Goal: Task Accomplishment & Management: Manage account settings

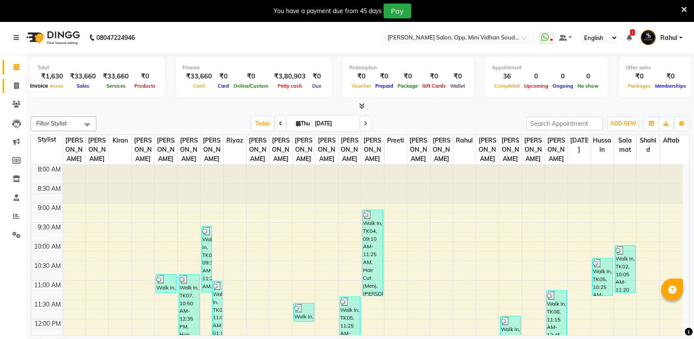
click at [18, 86] on icon at bounding box center [16, 85] width 5 height 7
select select "service"
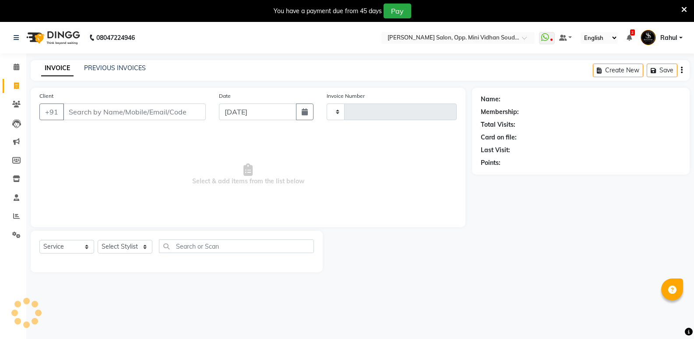
type input "6526"
select select "4533"
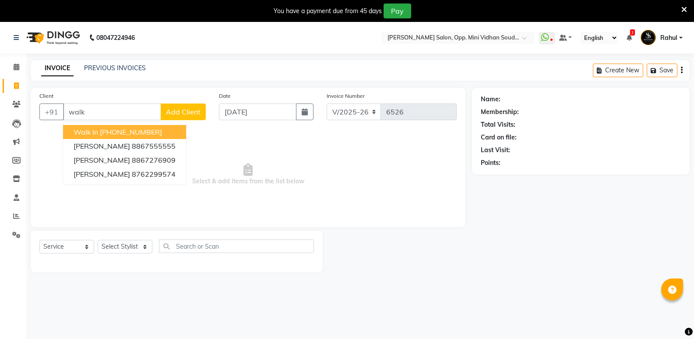
click at [87, 134] on span "Walk In" at bounding box center [86, 131] width 25 height 9
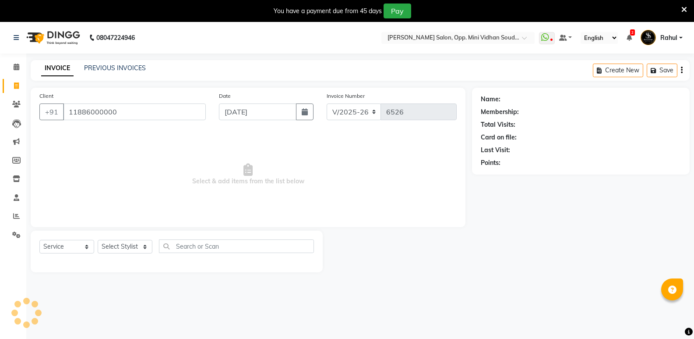
type input "11886000000"
select select "1: Object"
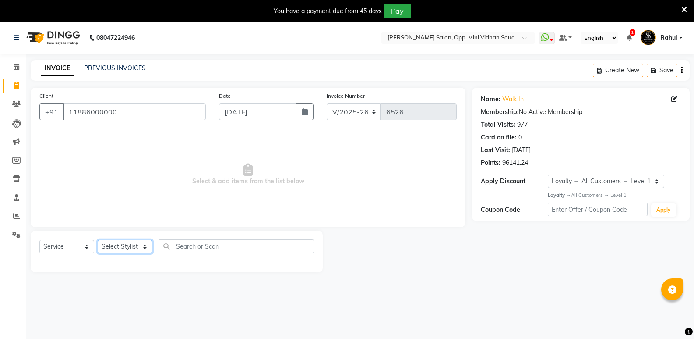
click at [115, 247] on select "Select Stylist [PERSON_NAME] [PERSON_NAME] [PERSON_NAME] Mallu [PERSON_NAME] [P…" at bounding box center [125, 247] width 55 height 14
select select "25907"
click at [98, 240] on select "Select Stylist [PERSON_NAME] [PERSON_NAME] [PERSON_NAME] Mallu [PERSON_NAME] [P…" at bounding box center [125, 247] width 55 height 14
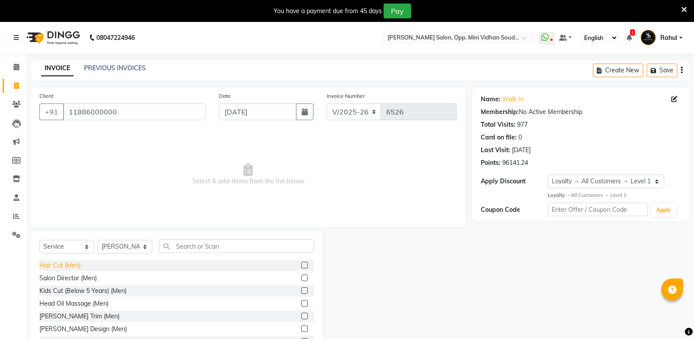
click at [64, 265] on div "Hair Cut (Men)" at bounding box center [59, 265] width 41 height 9
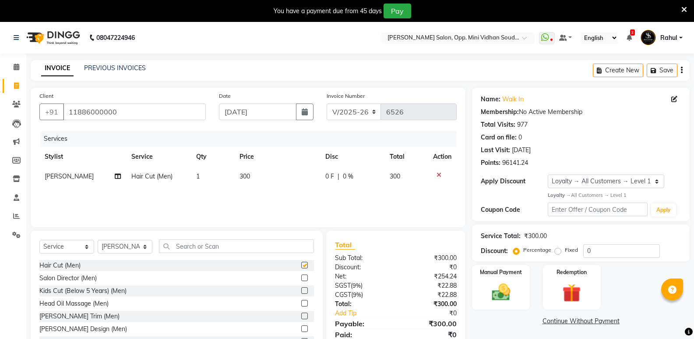
checkbox input "false"
click at [202, 250] on input "text" at bounding box center [236, 246] width 155 height 14
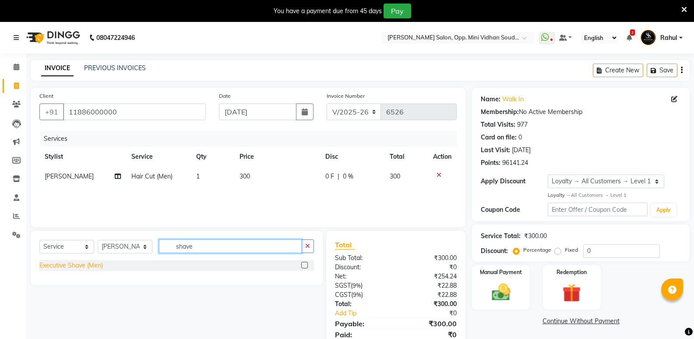
type input "shave"
click at [60, 262] on div "Executive Shave (Men)" at bounding box center [71, 265] width 64 height 9
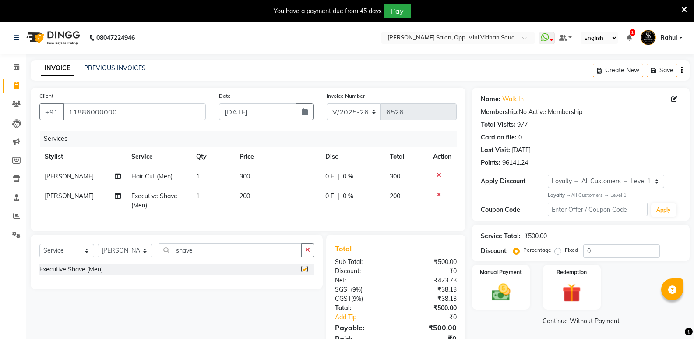
checkbox input "false"
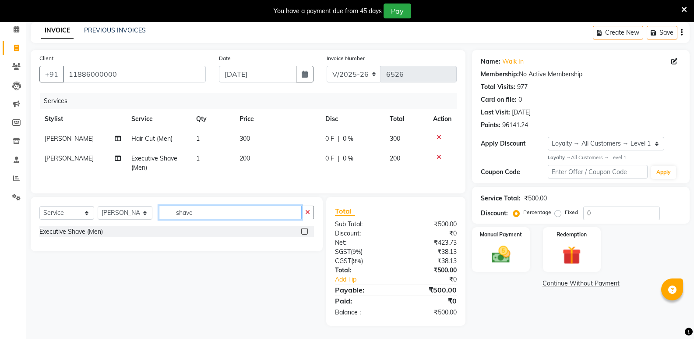
drag, startPoint x: 197, startPoint y: 215, endPoint x: 136, endPoint y: 226, distance: 62.0
click at [136, 226] on div "Select Service Product Membership Package Voucher Prepaid Gift Card Select Styl…" at bounding box center [177, 224] width 292 height 54
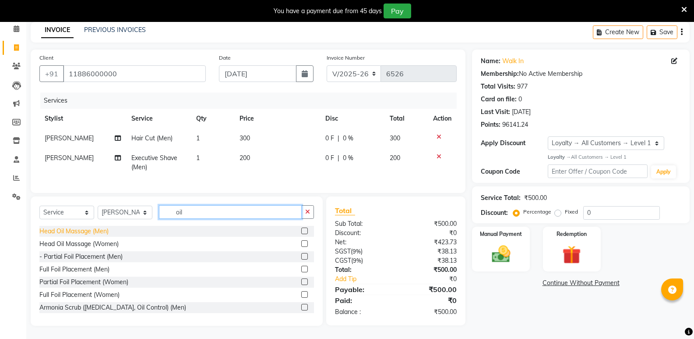
type input "oil"
click at [96, 231] on div "Head Oil Massage (Men)" at bounding box center [73, 230] width 69 height 9
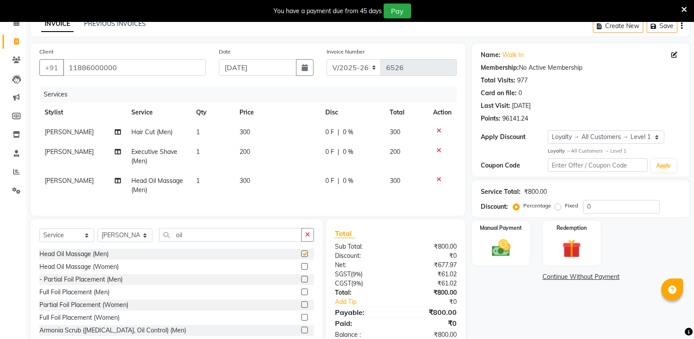
checkbox input "false"
drag, startPoint x: 196, startPoint y: 243, endPoint x: 164, endPoint y: 250, distance: 32.8
click at [164, 248] on div "Select Service Product Membership Package Voucher Prepaid Gift Card Select Styl…" at bounding box center [176, 238] width 275 height 21
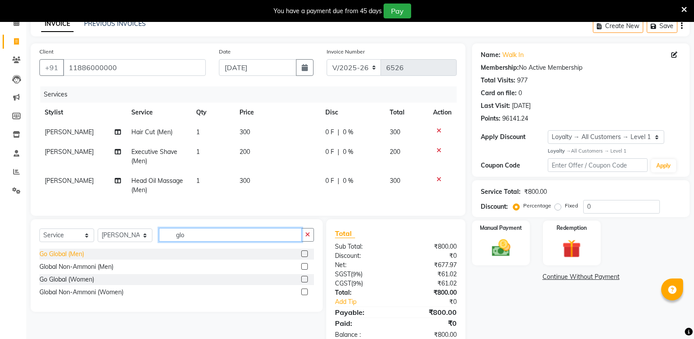
type input "glo"
click at [69, 258] on div "Go Global (Men)" at bounding box center [61, 253] width 45 height 9
checkbox input "false"
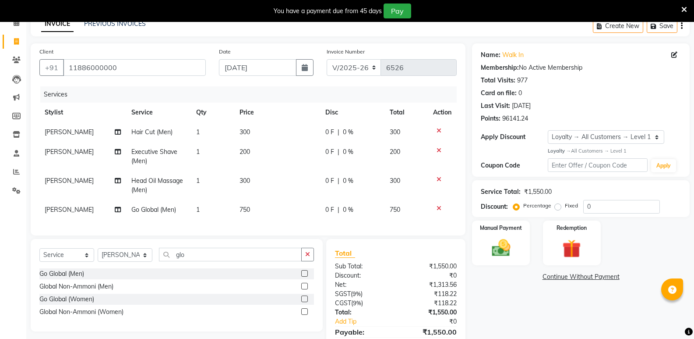
drag, startPoint x: 240, startPoint y: 211, endPoint x: 262, endPoint y: 225, distance: 26.4
click at [246, 219] on td "750" at bounding box center [277, 210] width 86 height 20
select select "25907"
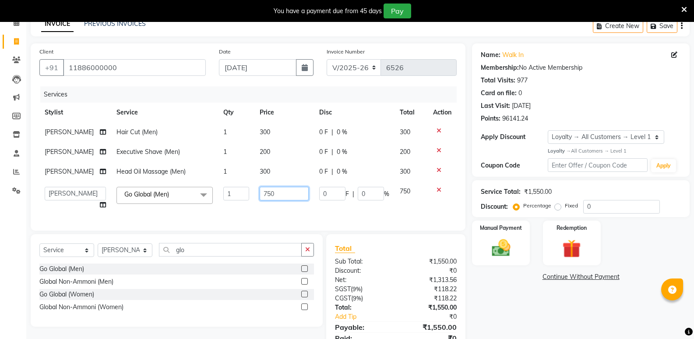
click at [264, 197] on input "750" at bounding box center [284, 194] width 49 height 14
type input "400"
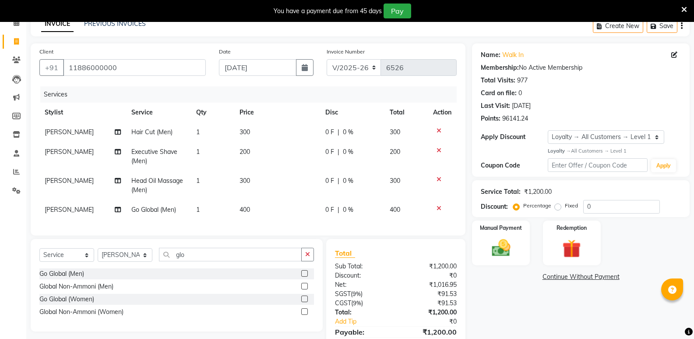
click at [525, 296] on div "Name: Walk In Membership: No Active Membership Total Visits: 977 Card on file: …" at bounding box center [584, 205] width 224 height 324
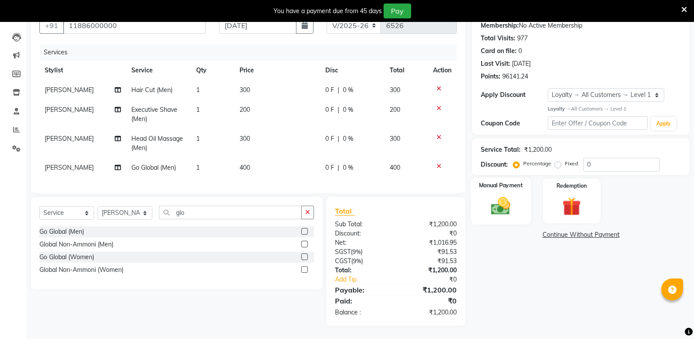
click at [503, 216] on div "Manual Payment" at bounding box center [501, 200] width 60 height 47
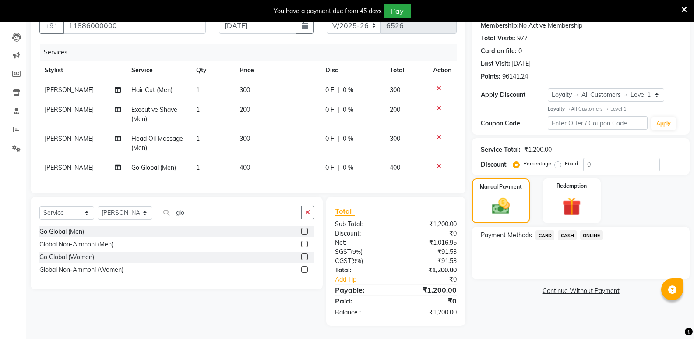
drag, startPoint x: 569, startPoint y: 230, endPoint x: 570, endPoint y: 236, distance: 5.4
click at [569, 231] on span "CASH" at bounding box center [567, 235] width 19 height 10
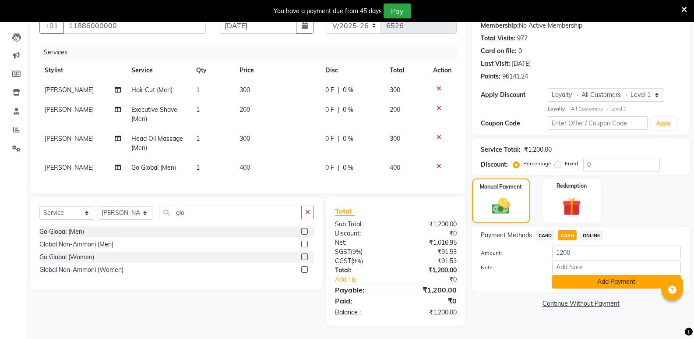
click at [580, 279] on button "Add Payment" at bounding box center [616, 282] width 129 height 14
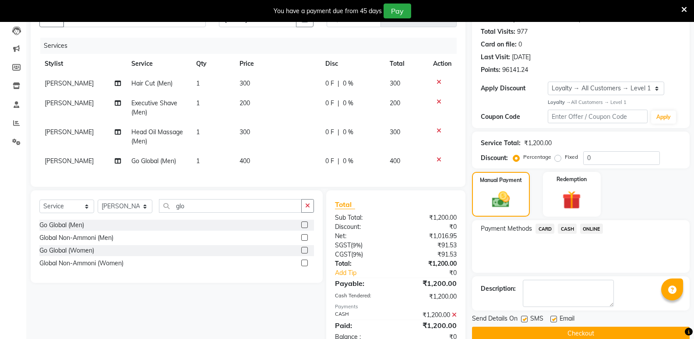
scroll to position [167, 0]
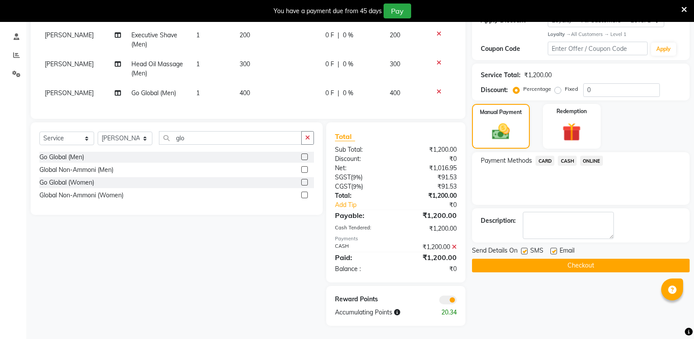
click at [570, 259] on button "Checkout" at bounding box center [581, 265] width 218 height 14
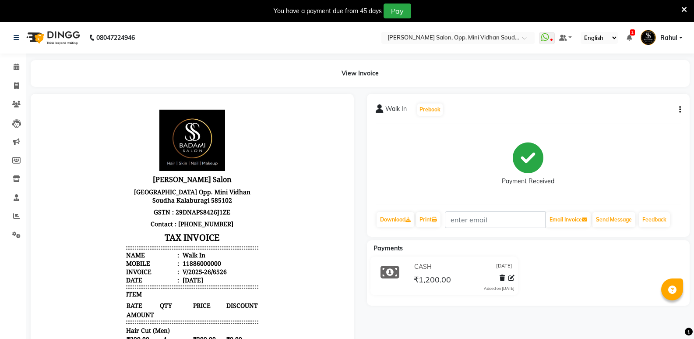
click at [11, 59] on li "Calendar" at bounding box center [13, 67] width 26 height 19
click at [10, 65] on span at bounding box center [16, 67] width 15 height 10
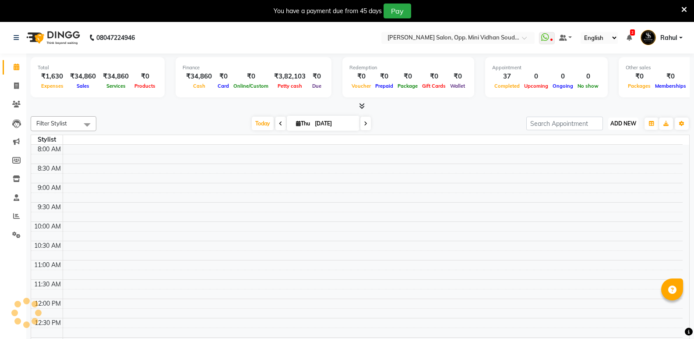
click at [623, 119] on button "ADD NEW Toggle Dropdown" at bounding box center [624, 123] width 30 height 12
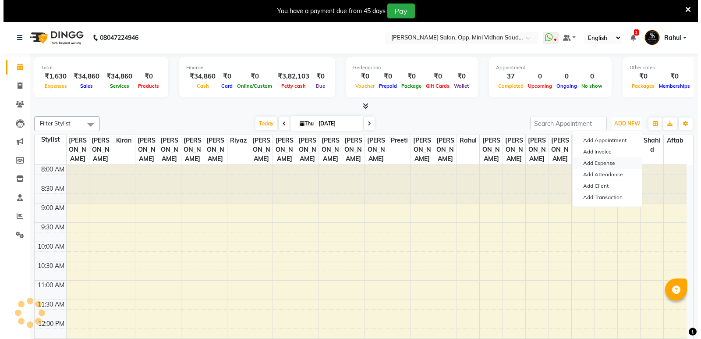
scroll to position [294, 0]
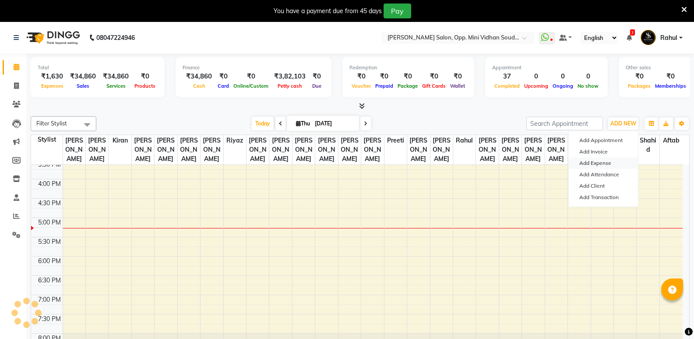
click at [611, 161] on link "Add Expense" at bounding box center [603, 162] width 69 height 11
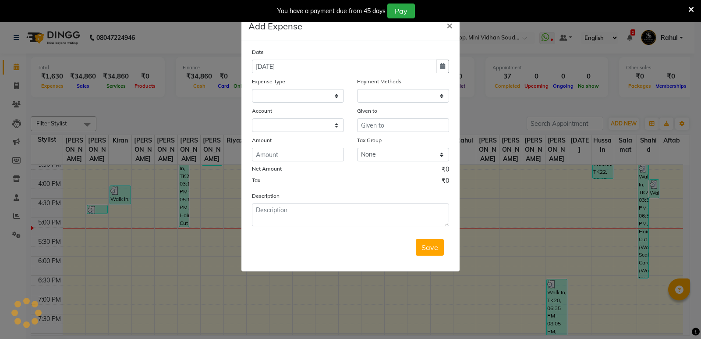
select select
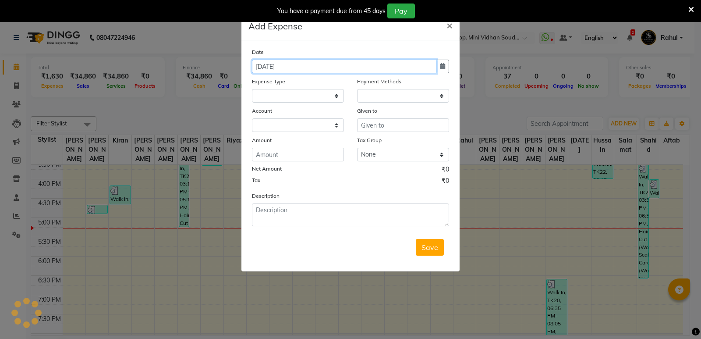
select select "1"
select select "3356"
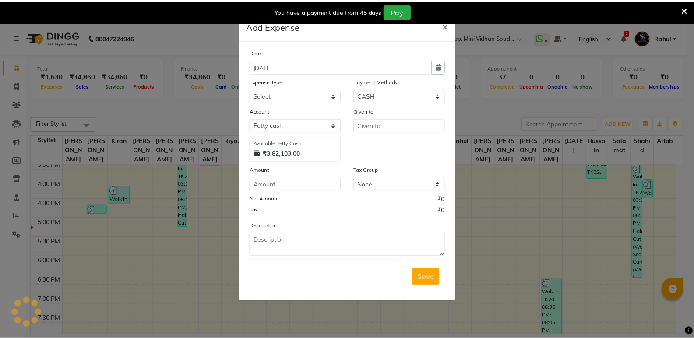
scroll to position [0, 0]
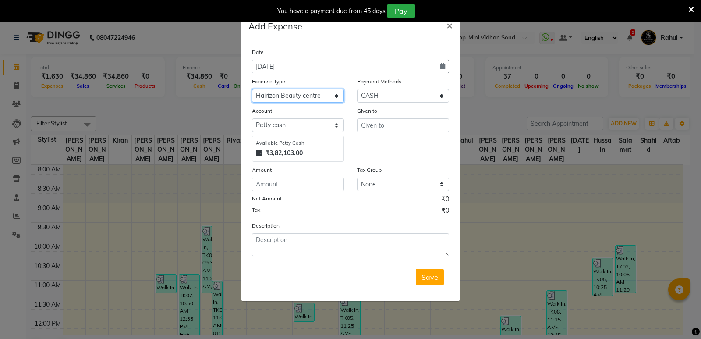
select select "9044"
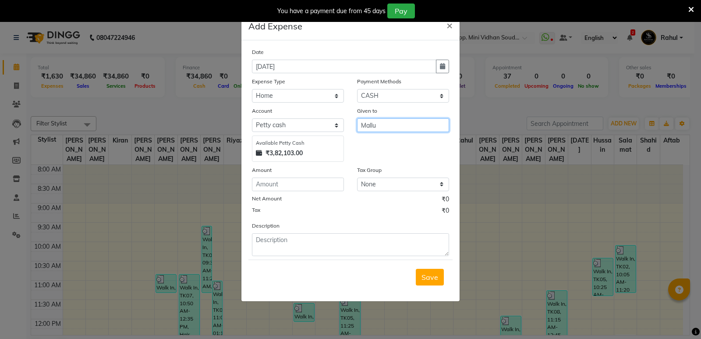
type input "Mallu"
type input "900"
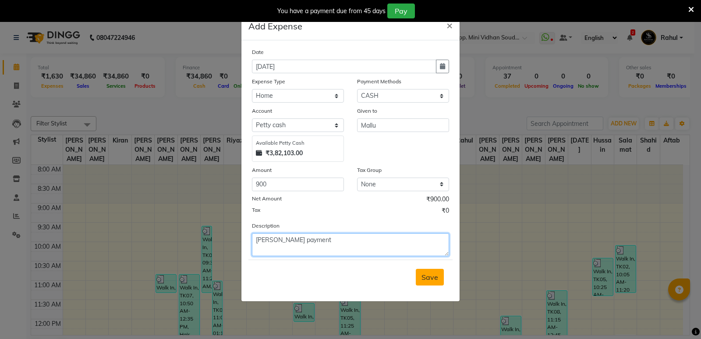
type textarea "[PERSON_NAME] payment"
click at [426, 278] on span "Save" at bounding box center [429, 276] width 17 height 9
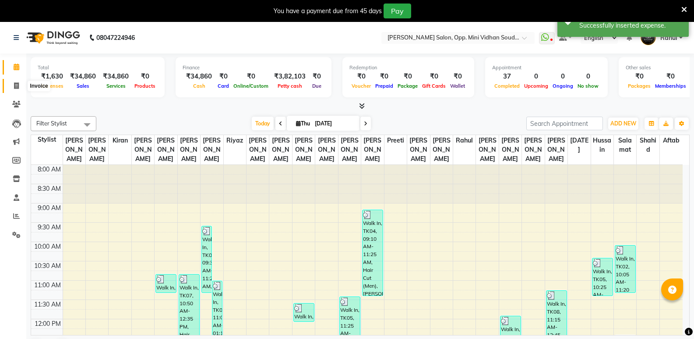
click at [18, 82] on icon at bounding box center [16, 85] width 5 height 7
select select "service"
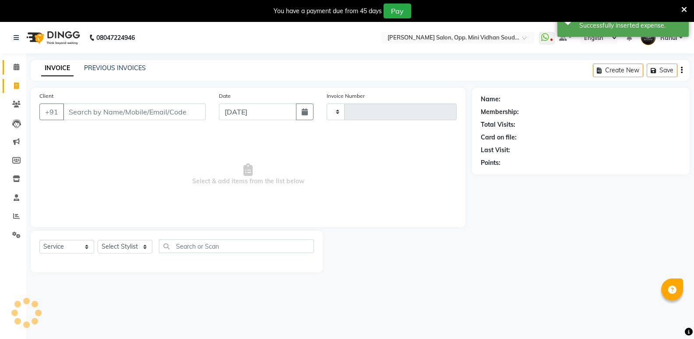
type input "6527"
select select "4533"
click at [17, 66] on icon at bounding box center [17, 67] width 6 height 7
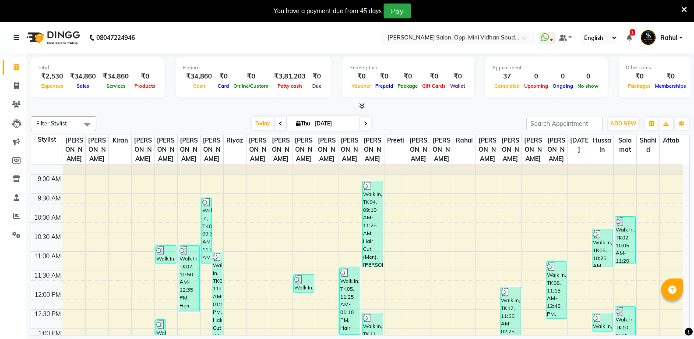
scroll to position [44, 0]
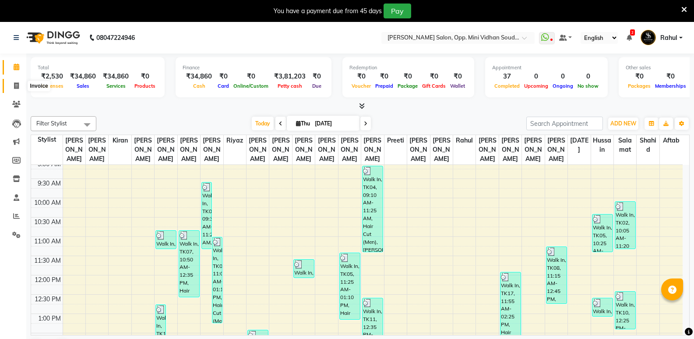
click at [9, 83] on span at bounding box center [16, 86] width 15 height 10
select select "4533"
select select "service"
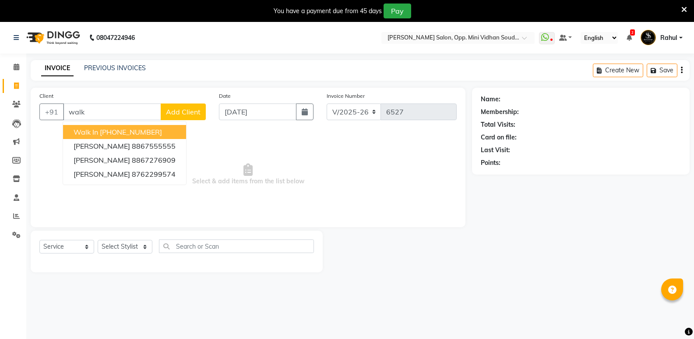
click at [149, 134] on ngb-highlight "[PHONE_NUMBER]" at bounding box center [131, 131] width 62 height 9
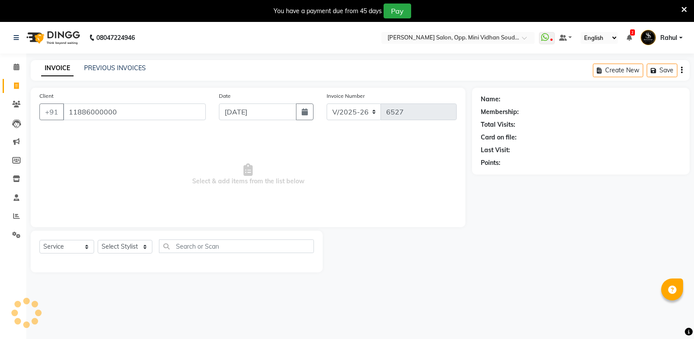
type input "11886000000"
select select "1: Object"
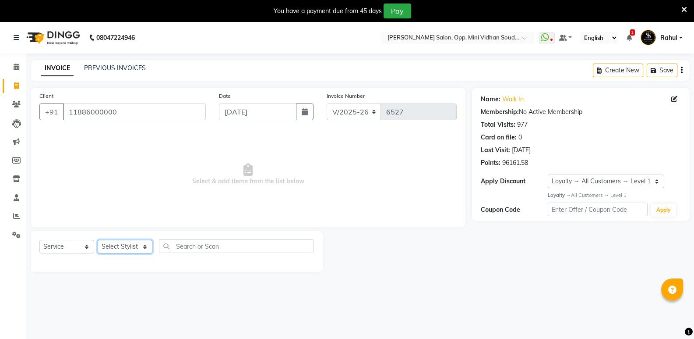
click at [132, 251] on select "Select Stylist [PERSON_NAME] [PERSON_NAME] [PERSON_NAME] Mallu [PERSON_NAME] [P…" at bounding box center [125, 247] width 55 height 14
select select "25906"
click at [98, 240] on select "Select Stylist [PERSON_NAME] [PERSON_NAME] [PERSON_NAME] Mallu [PERSON_NAME] [P…" at bounding box center [125, 247] width 55 height 14
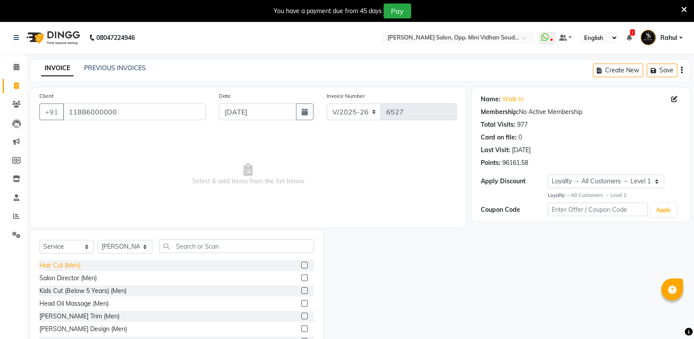
click at [60, 265] on div "Hair Cut (Men)" at bounding box center [59, 265] width 41 height 9
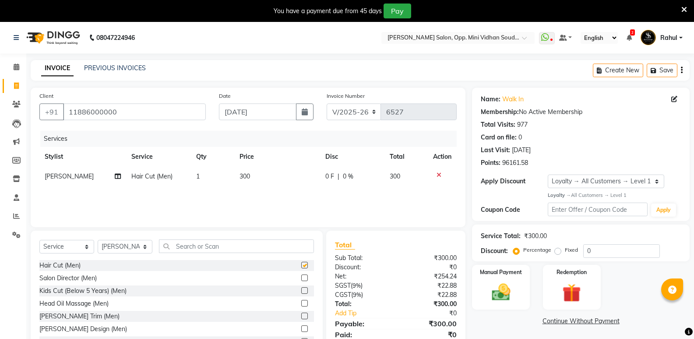
checkbox input "false"
click at [229, 245] on input "text" at bounding box center [236, 246] width 155 height 14
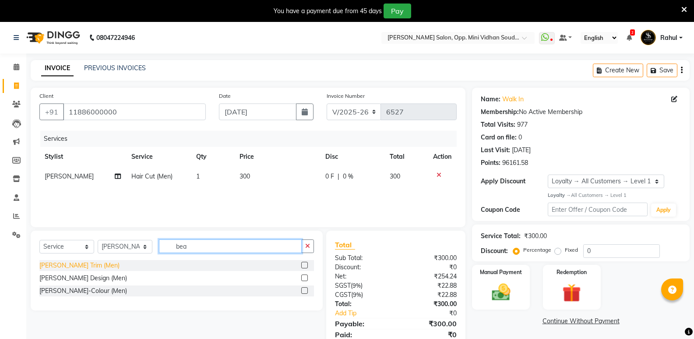
type input "bea"
click at [71, 262] on div "[PERSON_NAME] Trim (Men)" at bounding box center [79, 265] width 80 height 9
checkbox input "false"
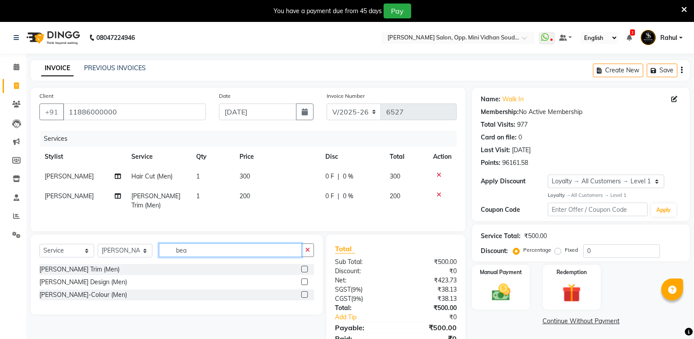
click at [124, 267] on div "Select Service Product Membership Package Voucher Prepaid Gift Card Select Styl…" at bounding box center [177, 274] width 292 height 80
type input "glo"
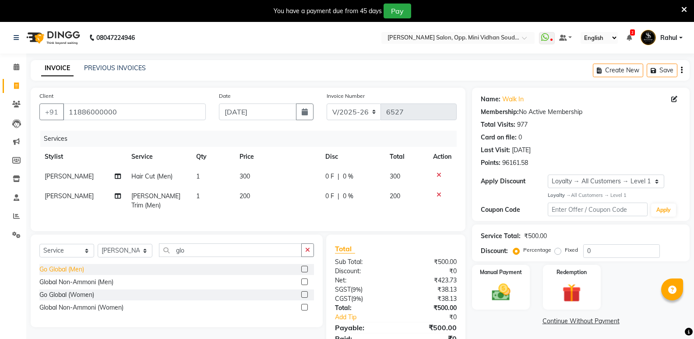
click at [73, 265] on div "Go Global (Men)" at bounding box center [61, 269] width 45 height 9
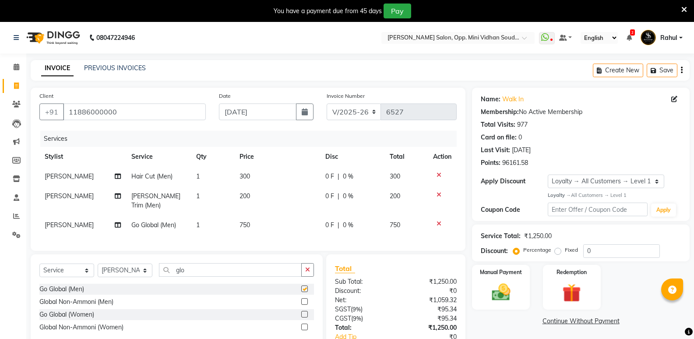
checkbox input "false"
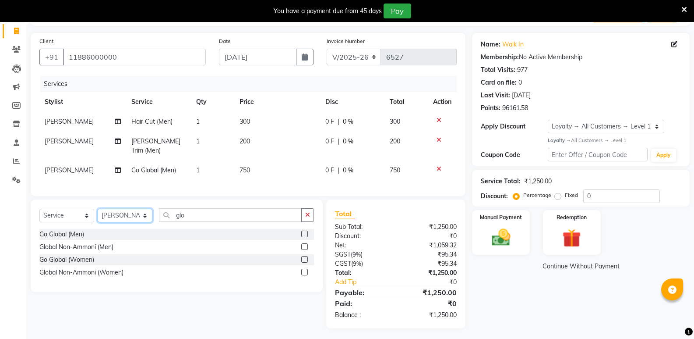
click at [118, 216] on select "Select Stylist [PERSON_NAME] [PERSON_NAME] [PERSON_NAME] Mallu [PERSON_NAME] [P…" at bounding box center [125, 216] width 55 height 14
select select "25908"
click at [98, 209] on select "Select Stylist [PERSON_NAME] [PERSON_NAME] [PERSON_NAME] Mallu [PERSON_NAME] [P…" at bounding box center [125, 216] width 55 height 14
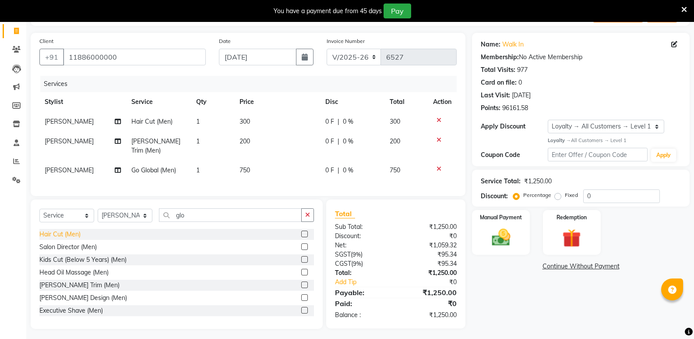
click at [40, 233] on div "Hair Cut (Men)" at bounding box center [59, 234] width 41 height 9
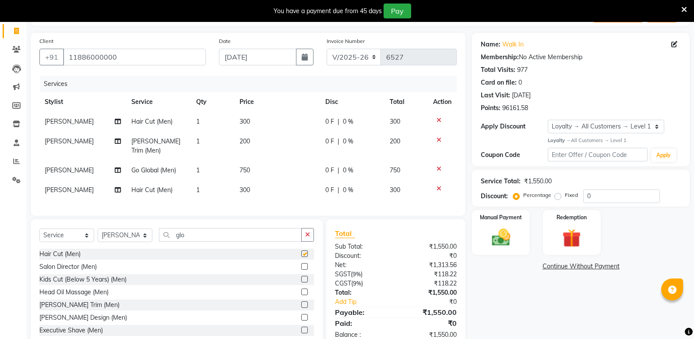
checkbox input "false"
drag, startPoint x: 210, startPoint y: 225, endPoint x: 133, endPoint y: 244, distance: 79.4
click at [133, 244] on div "Select Service Product Membership Package Voucher Prepaid Gift Card Select Styl…" at bounding box center [176, 238] width 275 height 21
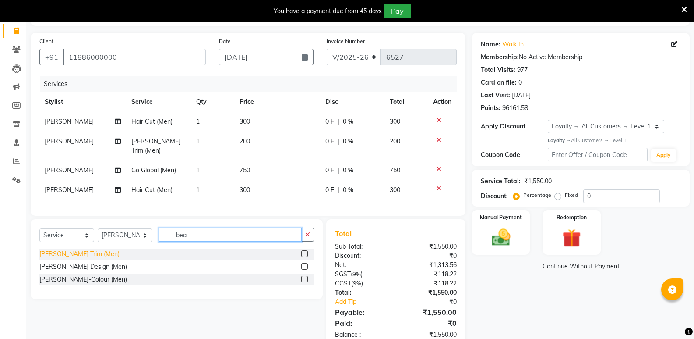
type input "bea"
click at [66, 251] on div "[PERSON_NAME] Trim (Men)" at bounding box center [79, 253] width 80 height 9
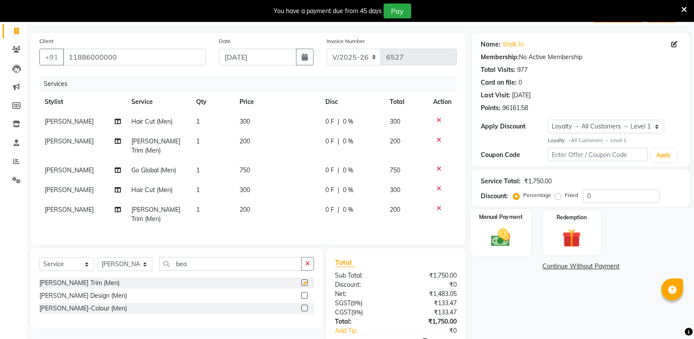
checkbox input "false"
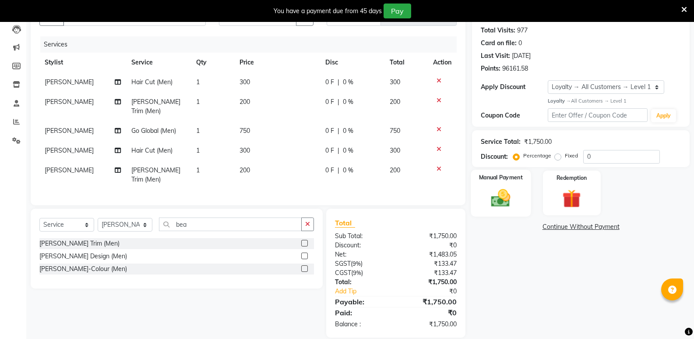
click at [496, 207] on img at bounding box center [500, 198] width 31 height 22
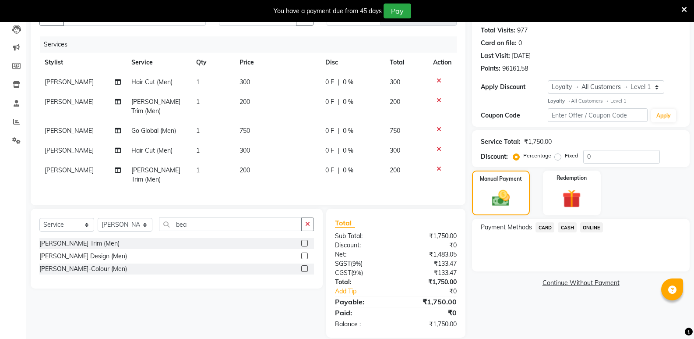
click at [563, 230] on span "CASH" at bounding box center [567, 227] width 19 height 10
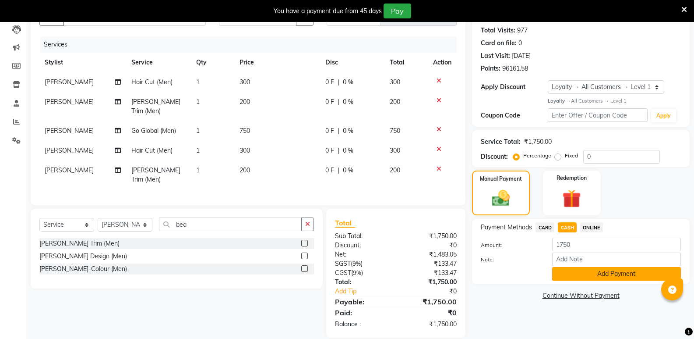
click at [569, 272] on button "Add Payment" at bounding box center [616, 274] width 129 height 14
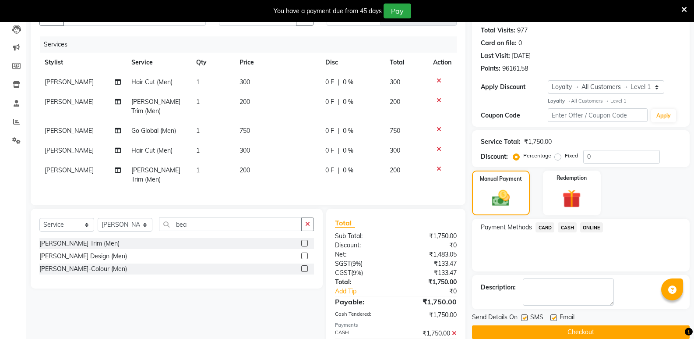
scroll to position [169, 0]
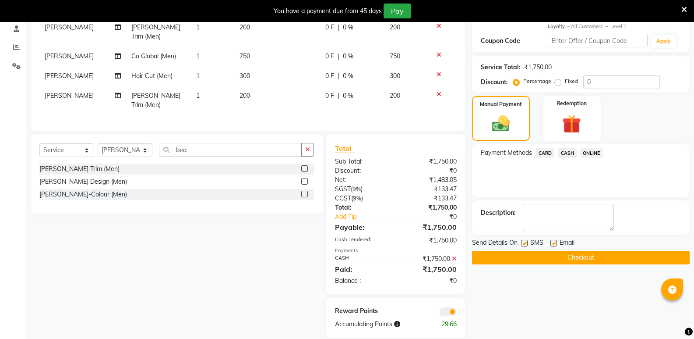
click at [562, 260] on button "Checkout" at bounding box center [581, 258] width 218 height 14
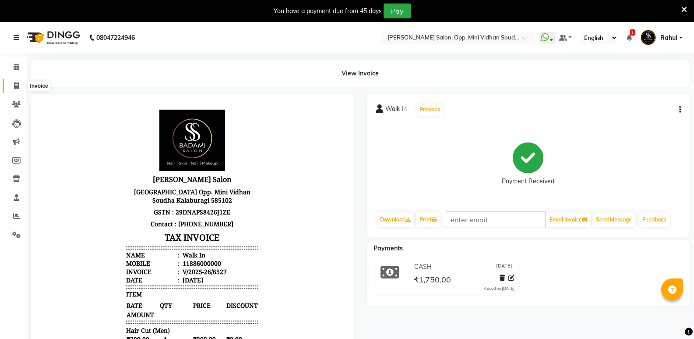
click at [15, 85] on icon at bounding box center [16, 85] width 5 height 7
select select "service"
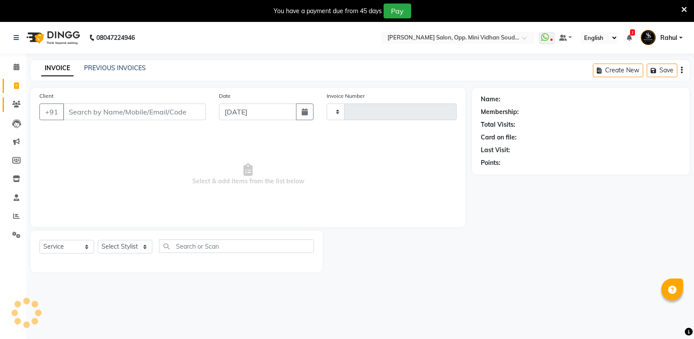
scroll to position [22, 0]
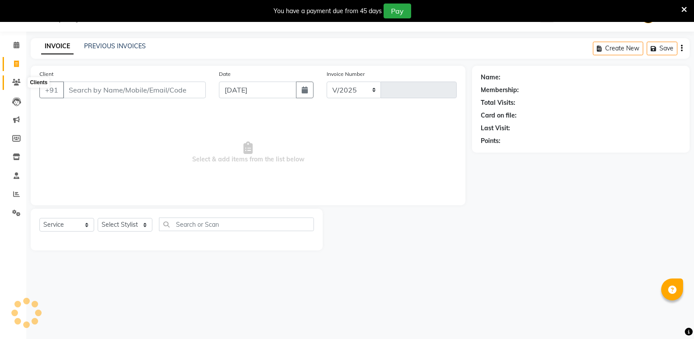
select select "4533"
type input "6528"
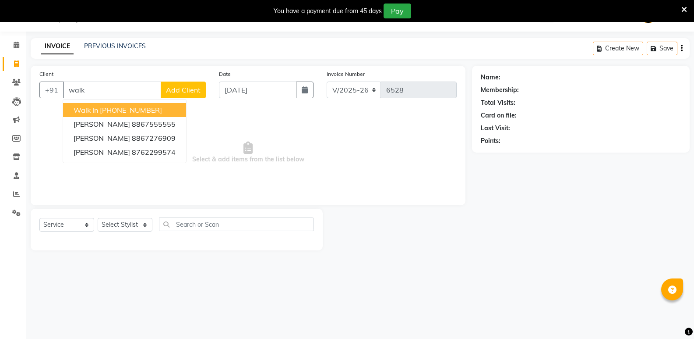
click at [122, 110] on ngb-highlight "[PHONE_NUMBER]" at bounding box center [131, 110] width 62 height 9
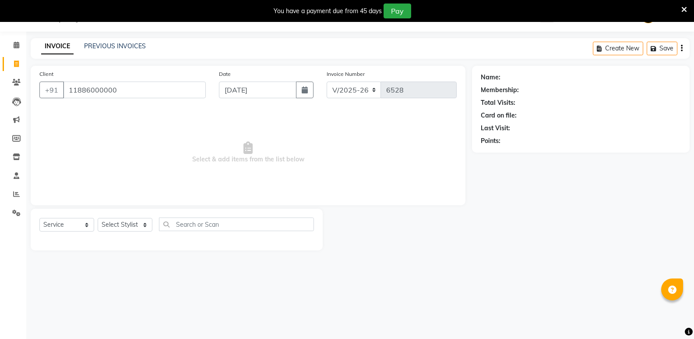
type input "11886000000"
select select "1: Object"
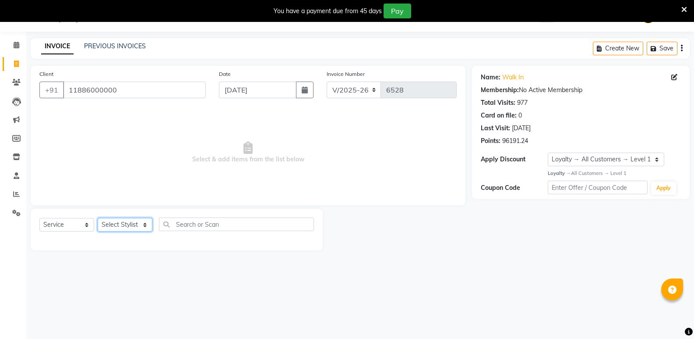
click at [114, 221] on select "Select Stylist [PERSON_NAME] [PERSON_NAME] [PERSON_NAME] Mallu [PERSON_NAME] [P…" at bounding box center [125, 225] width 55 height 14
select select "25902"
click at [98, 218] on select "Select Stylist [PERSON_NAME] [PERSON_NAME] [PERSON_NAME] Mallu [PERSON_NAME] [P…" at bounding box center [125, 225] width 55 height 14
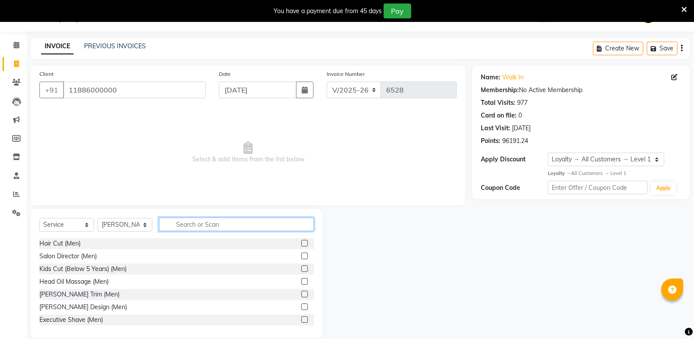
click at [227, 230] on input "text" at bounding box center [236, 224] width 155 height 14
click at [227, 226] on input "text" at bounding box center [236, 224] width 155 height 14
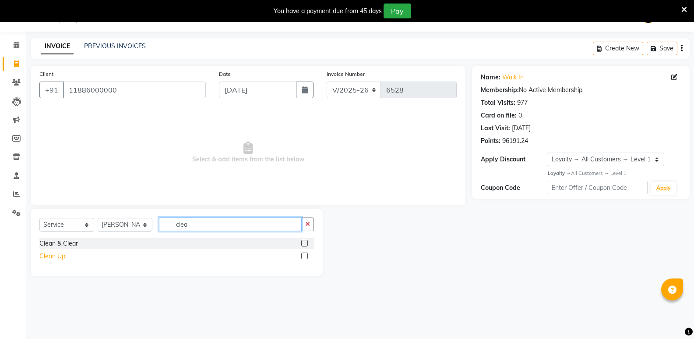
type input "clea"
click at [54, 254] on div "Clean Up" at bounding box center [52, 255] width 26 height 9
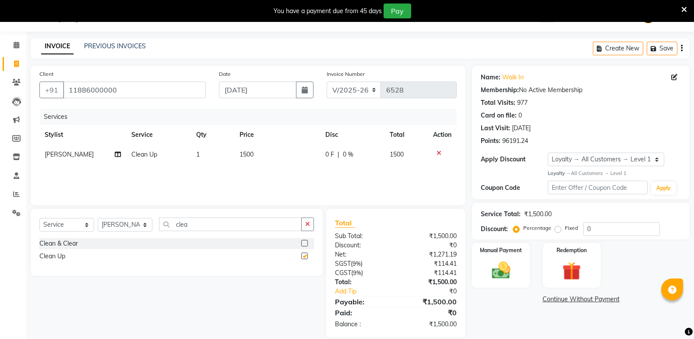
checkbox input "false"
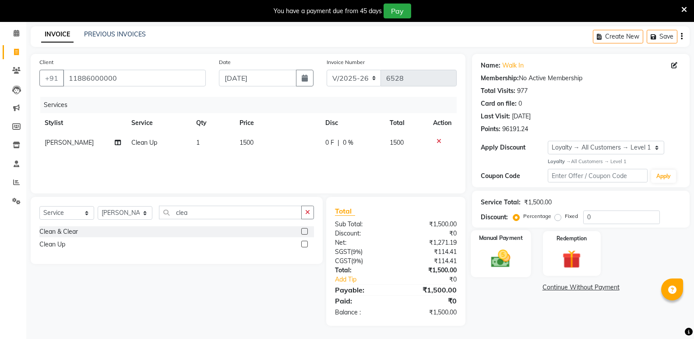
click at [516, 266] on img at bounding box center [500, 258] width 31 height 22
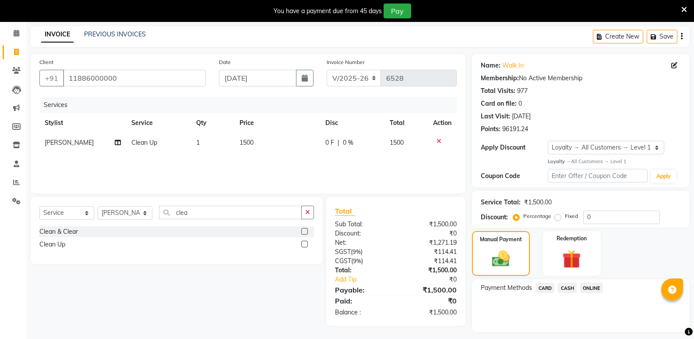
click at [563, 286] on span "CASH" at bounding box center [567, 288] width 19 height 10
click at [579, 331] on button "Add Payment" at bounding box center [616, 334] width 129 height 14
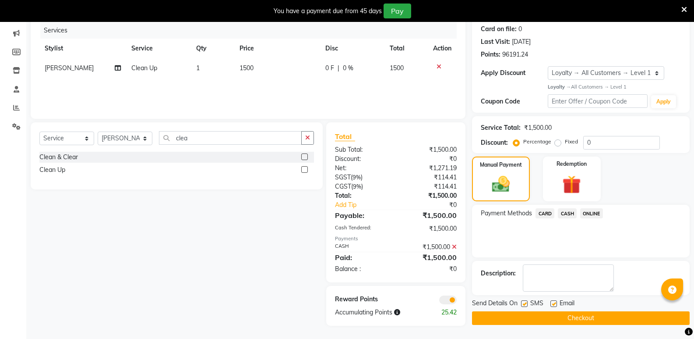
click at [578, 315] on button "Checkout" at bounding box center [581, 318] width 218 height 14
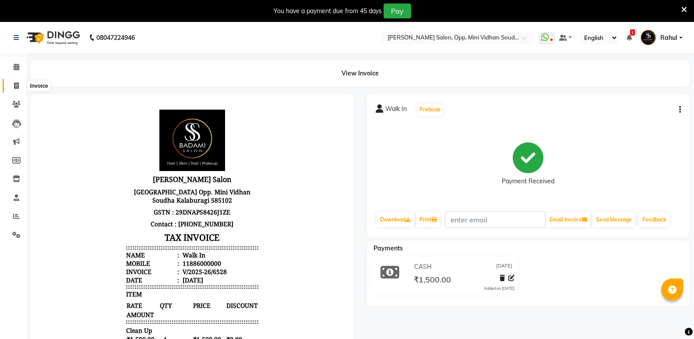
click at [13, 87] on span at bounding box center [16, 86] width 15 height 10
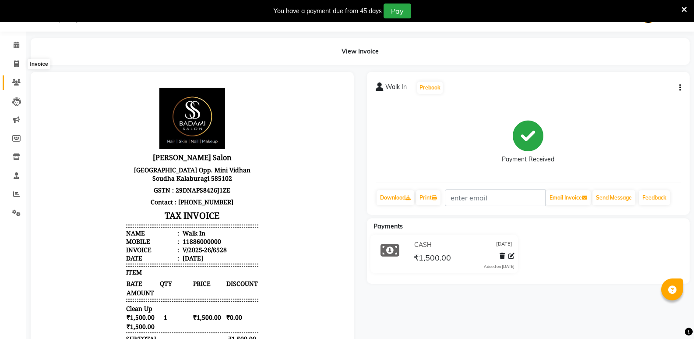
select select "4533"
select select "service"
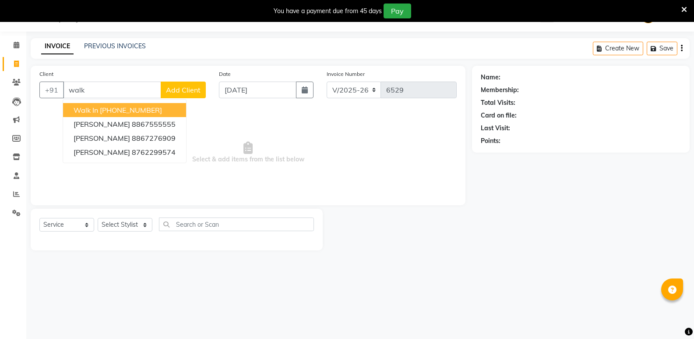
click at [99, 107] on button "Walk In [PHONE_NUMBER]" at bounding box center [124, 110] width 123 height 14
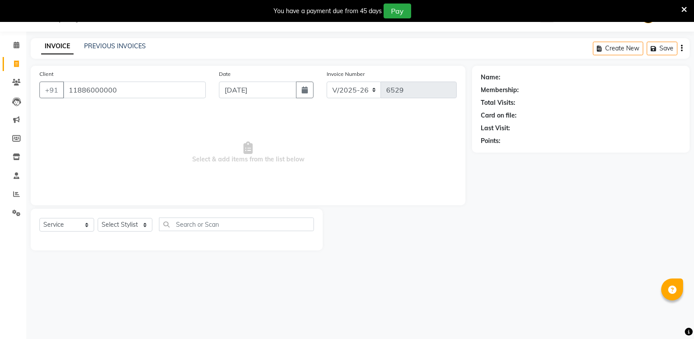
type input "11886000000"
select select "1: Object"
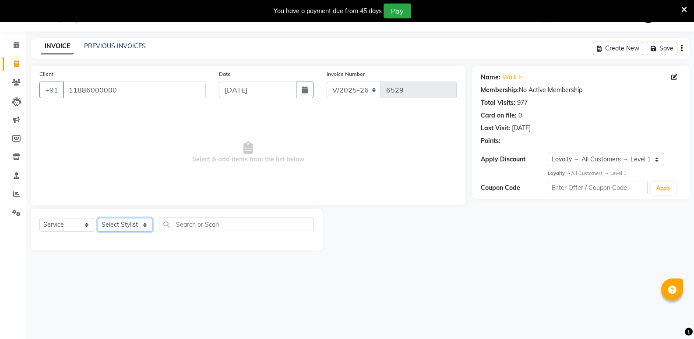
click at [124, 225] on select "Select Stylist [PERSON_NAME] [PERSON_NAME] [PERSON_NAME] Mallu [PERSON_NAME] [P…" at bounding box center [125, 225] width 55 height 14
select select "50243"
click at [98, 218] on select "Select Stylist [PERSON_NAME] [PERSON_NAME] [PERSON_NAME] Mallu [PERSON_NAME] [P…" at bounding box center [125, 225] width 55 height 14
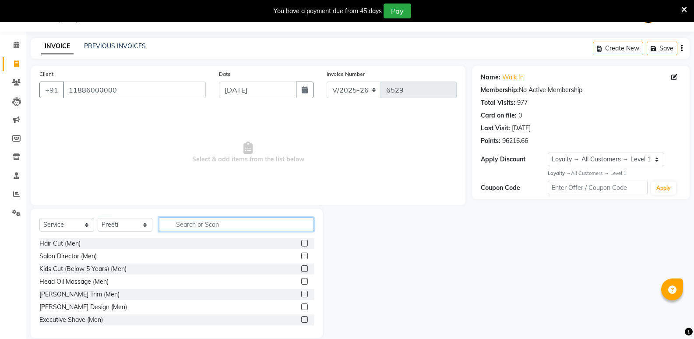
click at [262, 226] on input "text" at bounding box center [236, 224] width 155 height 14
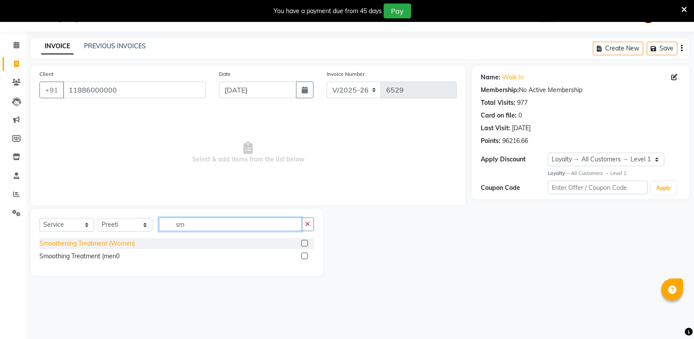
type input "sm"
click at [81, 246] on div "Smoothening Treatment (Women)" at bounding box center [87, 243] width 96 height 9
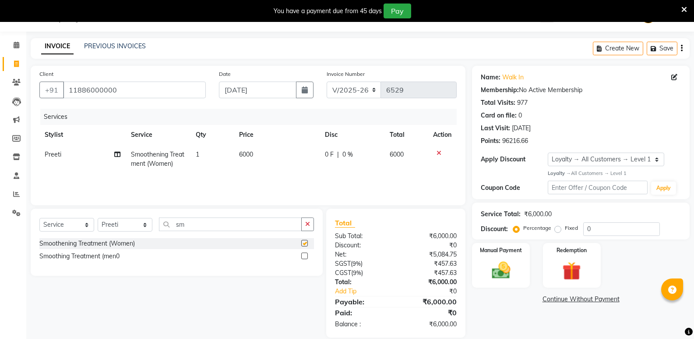
checkbox input "false"
click at [240, 152] on span "6000" at bounding box center [246, 154] width 14 height 8
select select "50243"
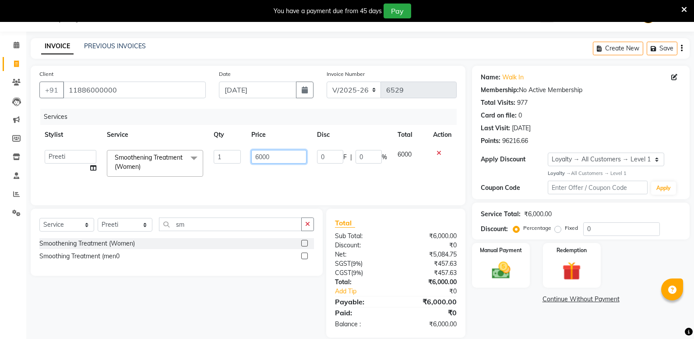
click at [261, 155] on input "6000" at bounding box center [278, 157] width 55 height 14
type input "7500"
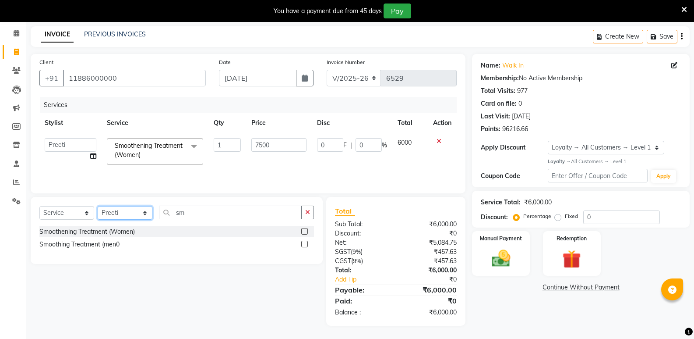
click at [118, 213] on select "Select Stylist [PERSON_NAME] [PERSON_NAME] [PERSON_NAME] Mallu [PERSON_NAME] [P…" at bounding box center [125, 213] width 55 height 14
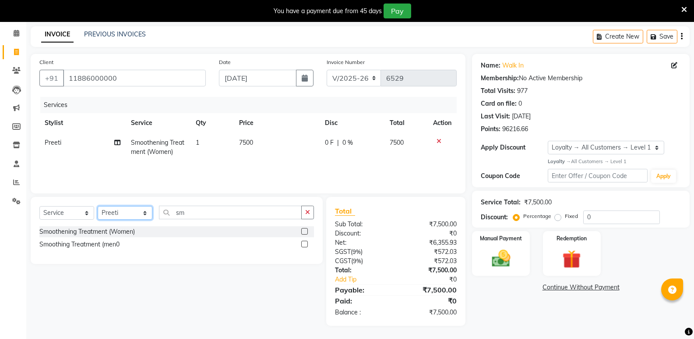
select select "50304"
click at [98, 206] on select "Select Stylist [PERSON_NAME] [PERSON_NAME] [PERSON_NAME] Mallu [PERSON_NAME] [P…" at bounding box center [125, 213] width 55 height 14
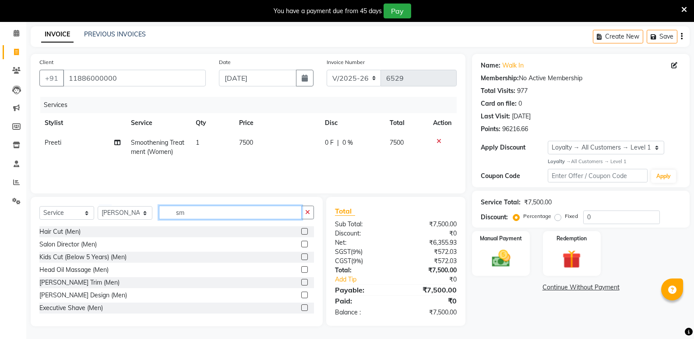
drag, startPoint x: 192, startPoint y: 213, endPoint x: 140, endPoint y: 219, distance: 52.9
click at [140, 219] on div "Select Service Product Membership Package Voucher Prepaid Gift Card Select Styl…" at bounding box center [176, 215] width 275 height 21
type input "waxin"
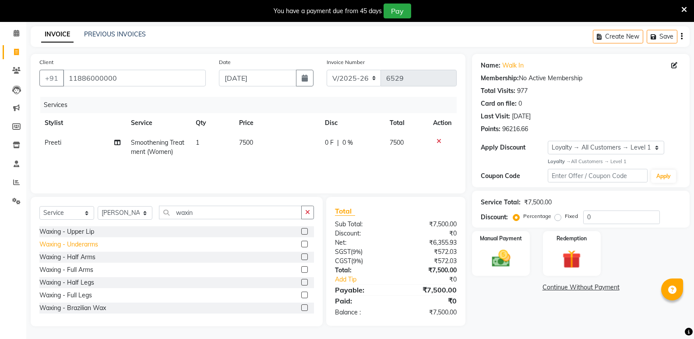
click at [63, 244] on div "Waxing - Underarms" at bounding box center [68, 244] width 59 height 9
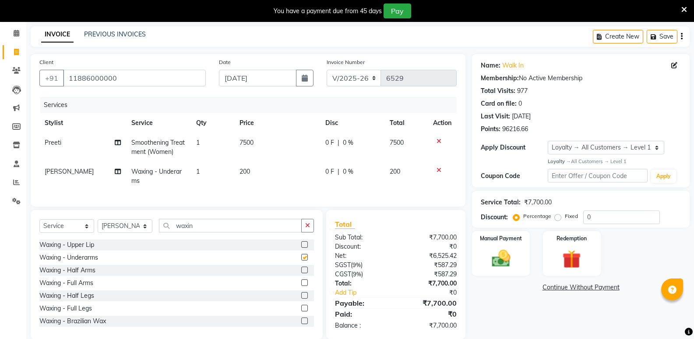
checkbox input "false"
click at [74, 287] on div "Waxing - Full Arms" at bounding box center [66, 282] width 54 height 9
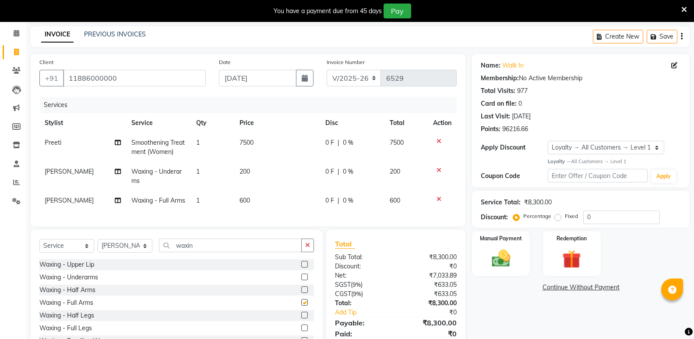
checkbox input "false"
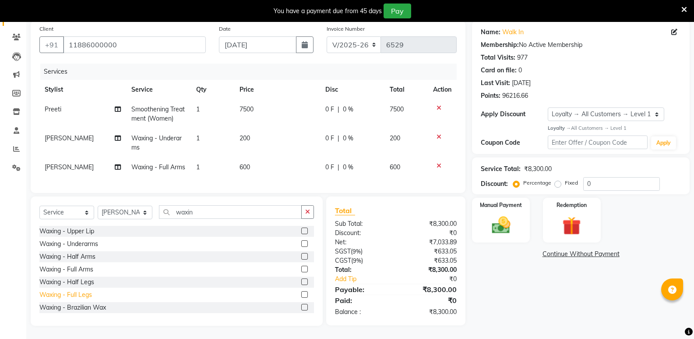
click at [84, 295] on div "Waxing - Full Legs" at bounding box center [65, 294] width 53 height 9
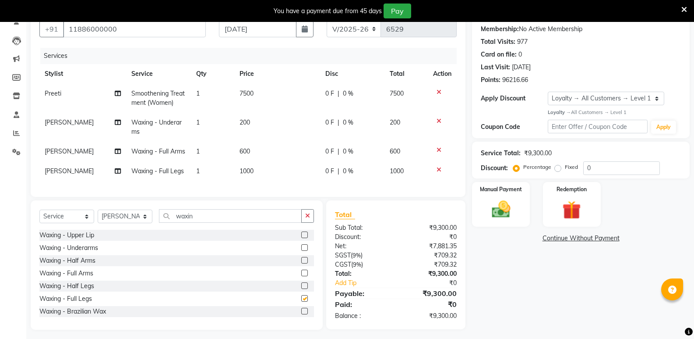
checkbox input "false"
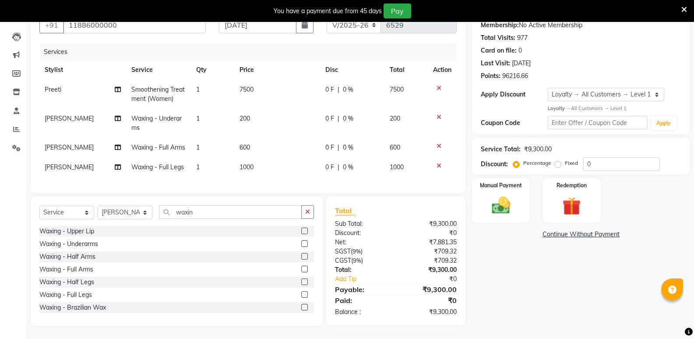
scroll to position [103, 0]
click at [246, 85] on span "7500" at bounding box center [247, 89] width 14 height 8
select select "50243"
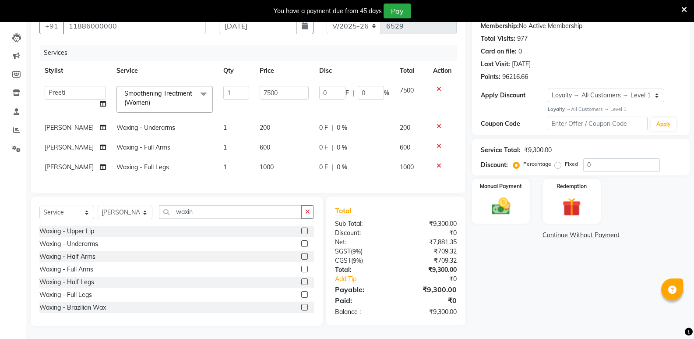
scroll to position [92, 0]
click at [265, 86] on input "7500" at bounding box center [284, 93] width 49 height 14
type input "7000"
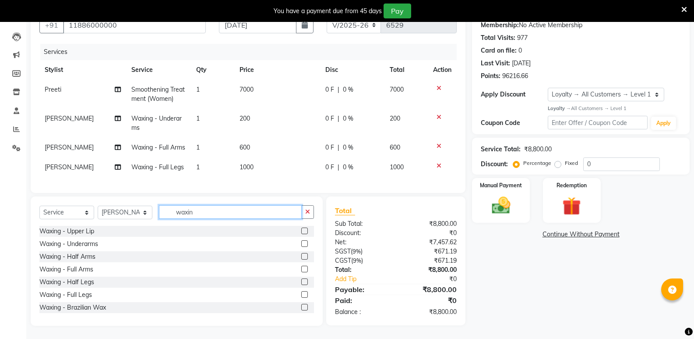
click at [204, 218] on input "waxin" at bounding box center [230, 212] width 143 height 14
drag, startPoint x: 202, startPoint y: 220, endPoint x: 166, endPoint y: 229, distance: 36.6
click at [166, 226] on div "Select Service Product Membership Package Voucher Prepaid Gift Card Select Styl…" at bounding box center [176, 215] width 275 height 21
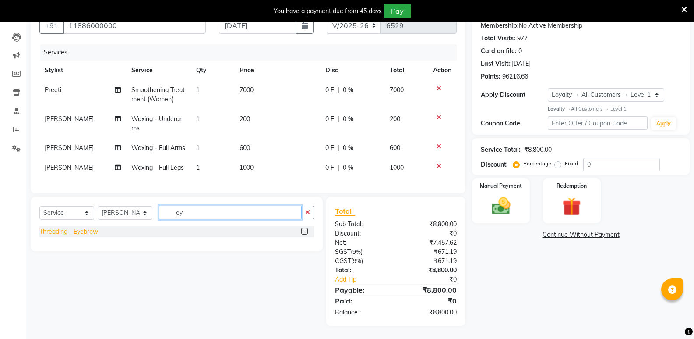
type input "ey"
click at [86, 236] on div "Threading - Eyebrow" at bounding box center [68, 231] width 59 height 9
checkbox input "false"
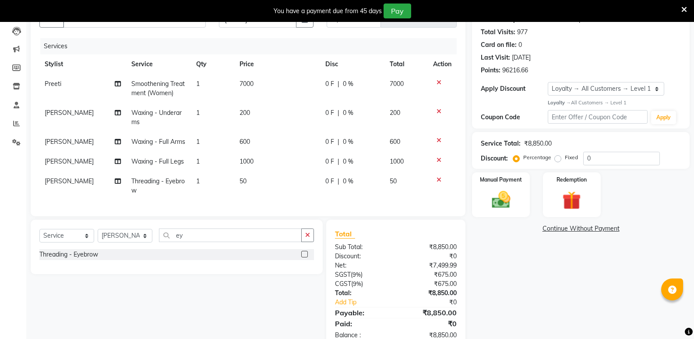
scroll to position [131, 0]
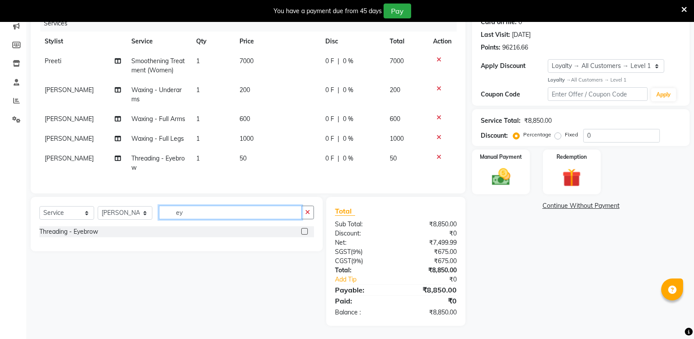
drag, startPoint x: 199, startPoint y: 214, endPoint x: 157, endPoint y: 219, distance: 41.9
click at [157, 219] on div "Select Service Product Membership Package Voucher Prepaid Gift Card Select Styl…" at bounding box center [176, 215] width 275 height 21
type input "upp"
click at [81, 243] on div "Threading - Upperlip" at bounding box center [67, 244] width 57 height 9
checkbox input "false"
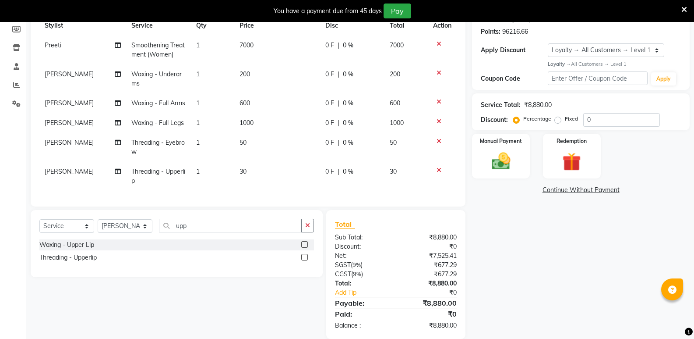
scroll to position [160, 0]
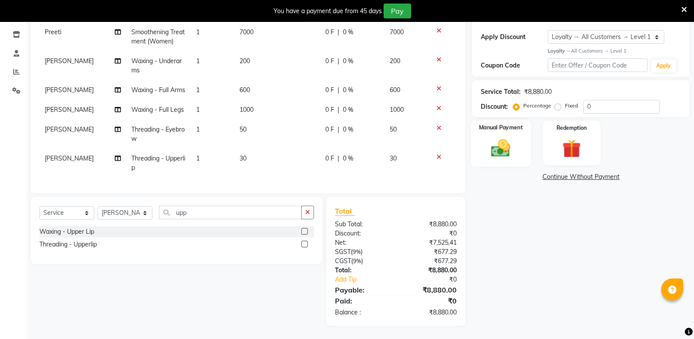
click at [507, 137] on img at bounding box center [500, 148] width 31 height 22
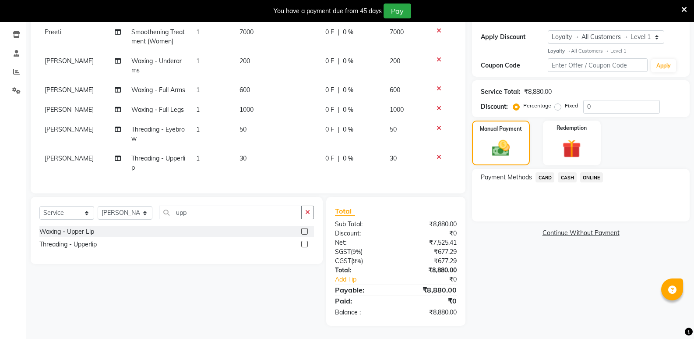
click at [572, 172] on span "CASH" at bounding box center [567, 177] width 19 height 10
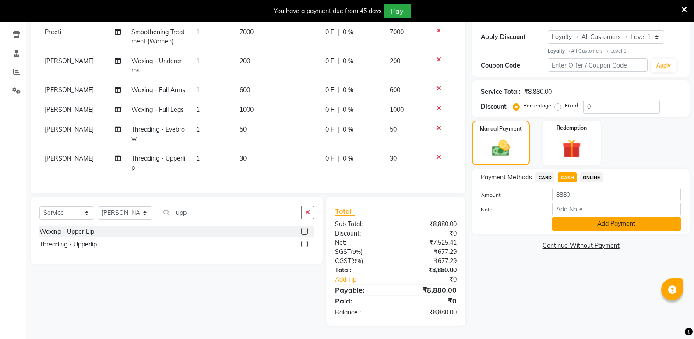
click at [578, 217] on button "Add Payment" at bounding box center [616, 224] width 129 height 14
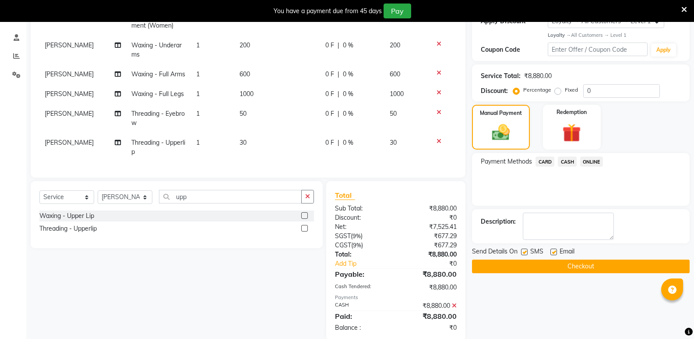
scroll to position [234, 0]
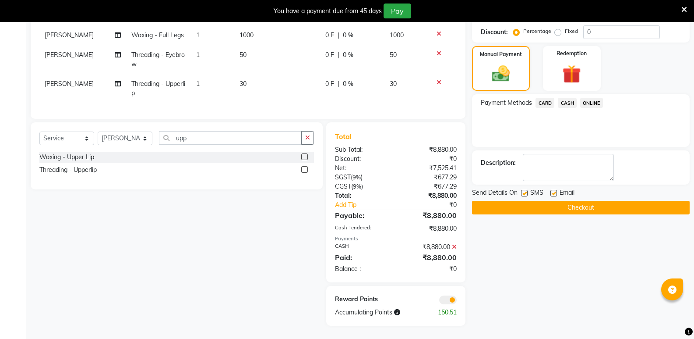
click at [561, 201] on button "Checkout" at bounding box center [581, 208] width 218 height 14
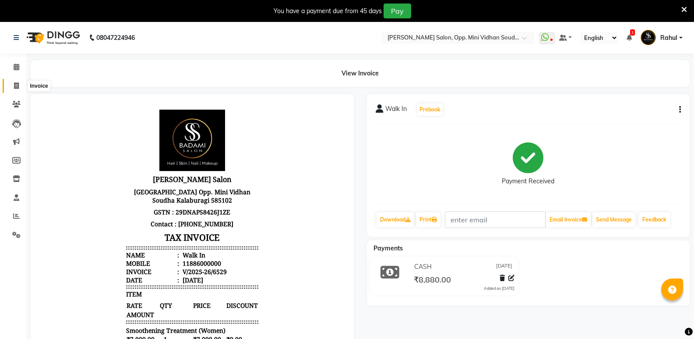
click at [17, 83] on icon at bounding box center [16, 85] width 5 height 7
select select "service"
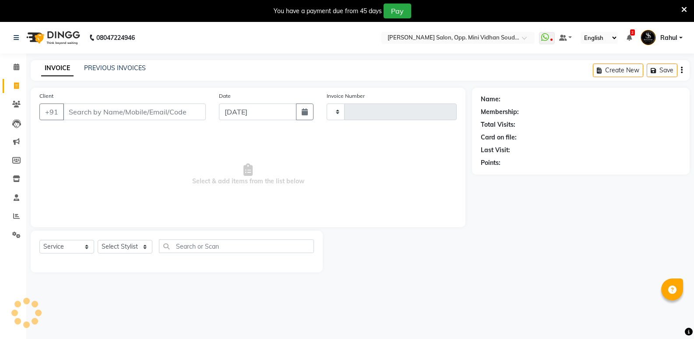
scroll to position [22, 0]
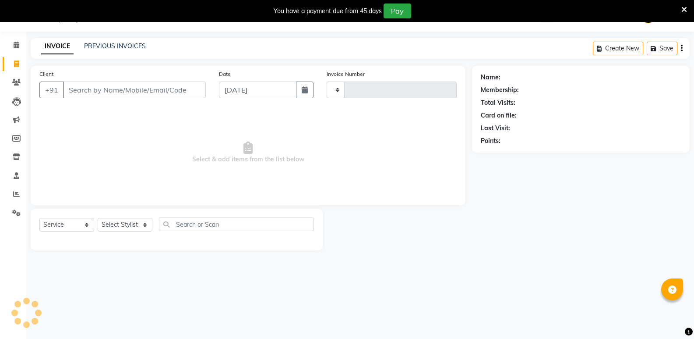
type input "6530"
select select "4533"
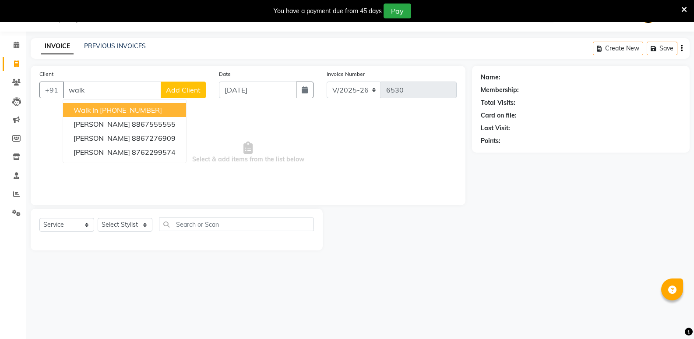
click at [148, 112] on ngb-highlight "[PHONE_NUMBER]" at bounding box center [131, 110] width 62 height 9
type input "11886000000"
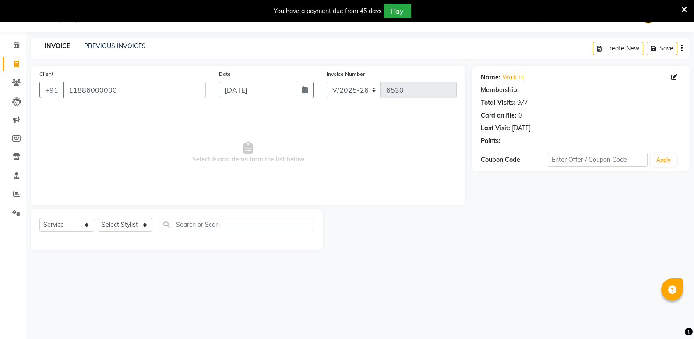
select select "1: Object"
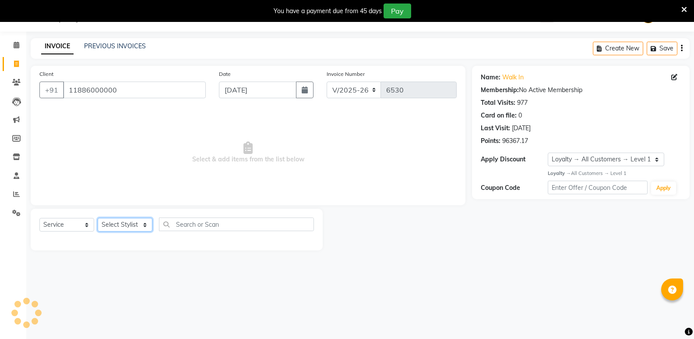
click at [126, 225] on select "Select Stylist [PERSON_NAME] [PERSON_NAME] [PERSON_NAME] Mallu [PERSON_NAME] [P…" at bounding box center [125, 225] width 55 height 14
select select "28117"
click at [98, 218] on select "Select Stylist [PERSON_NAME] [PERSON_NAME] [PERSON_NAME] Mallu [PERSON_NAME] [P…" at bounding box center [125, 225] width 55 height 14
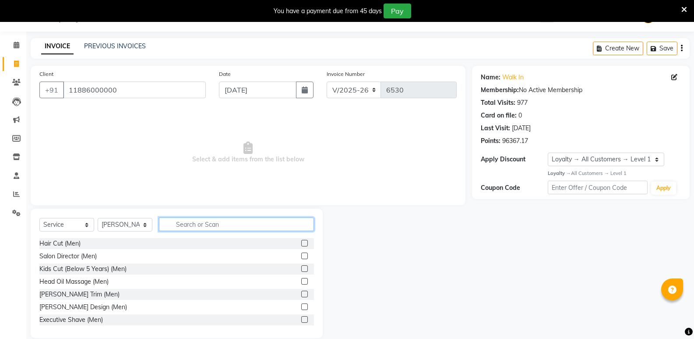
click at [206, 226] on input "text" at bounding box center [236, 224] width 155 height 14
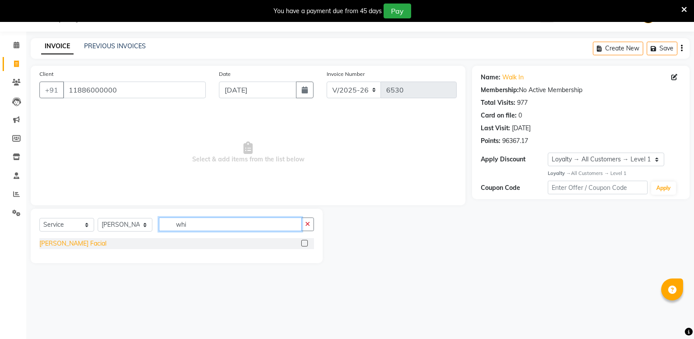
type input "whi"
click at [71, 240] on div "[PERSON_NAME] Facial" at bounding box center [72, 243] width 67 height 9
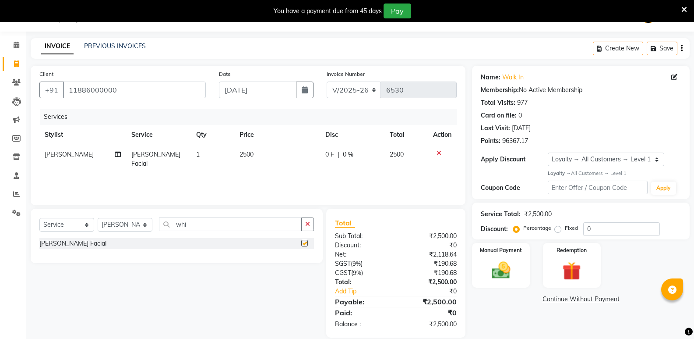
checkbox input "false"
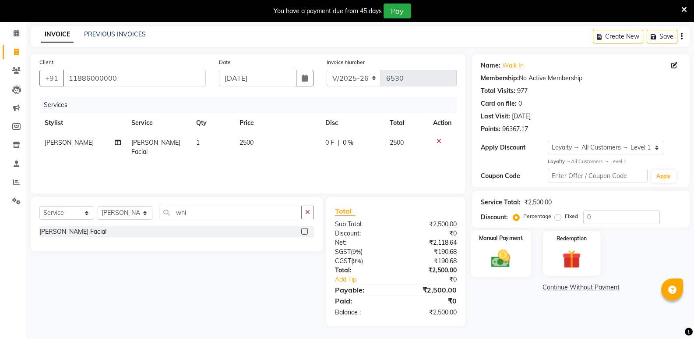
click at [509, 251] on img at bounding box center [500, 258] width 31 height 22
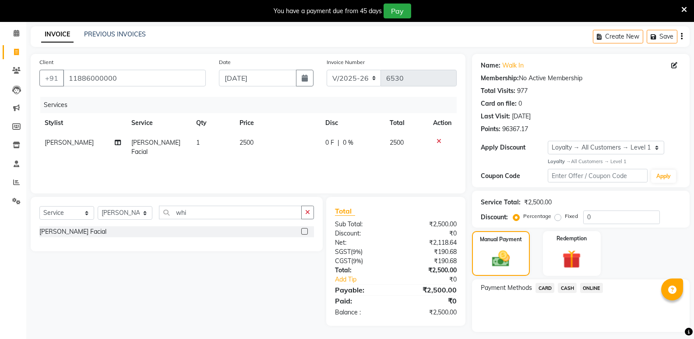
click at [563, 287] on span "CASH" at bounding box center [567, 288] width 19 height 10
click at [593, 333] on button "Add Payment" at bounding box center [616, 334] width 129 height 14
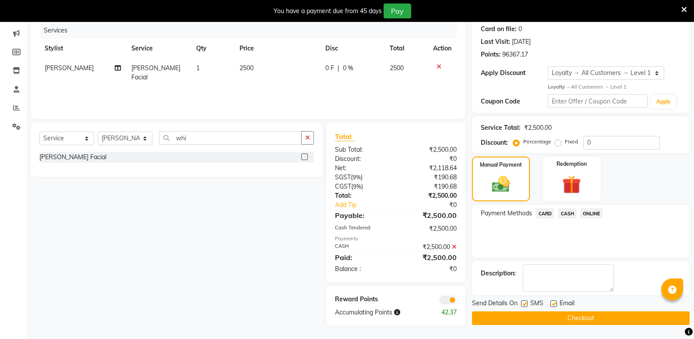
click at [595, 316] on button "Checkout" at bounding box center [581, 318] width 218 height 14
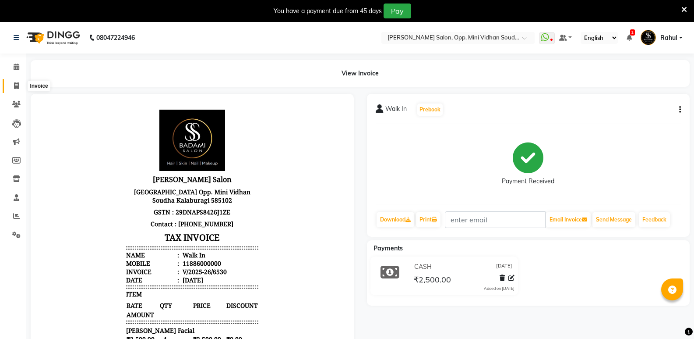
click at [12, 86] on span at bounding box center [16, 86] width 15 height 10
select select "service"
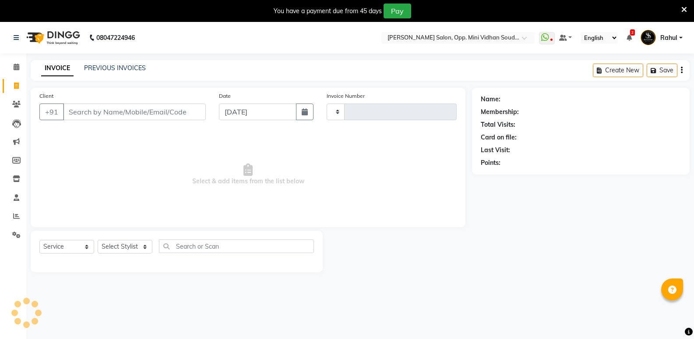
scroll to position [22, 0]
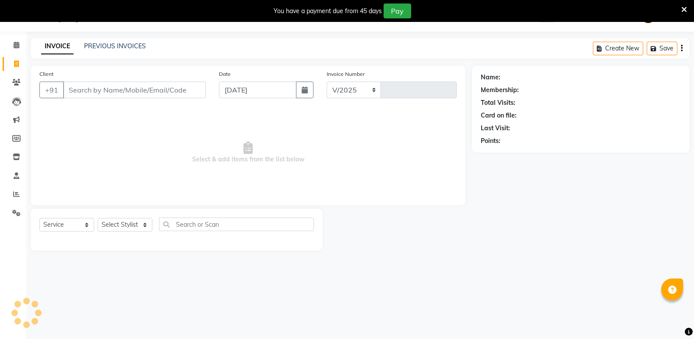
select select "4533"
type input "6531"
type input "11886000000"
select select "1: Object"
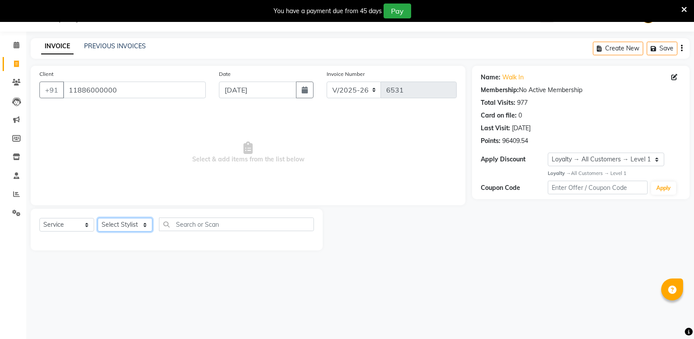
click at [114, 231] on select "Select Stylist [PERSON_NAME] [PERSON_NAME] [PERSON_NAME] Mallu [PERSON_NAME] [P…" at bounding box center [125, 225] width 55 height 14
select select "88232"
click at [98, 218] on select "Select Stylist [PERSON_NAME] [PERSON_NAME] [PERSON_NAME] Mallu [PERSON_NAME] [P…" at bounding box center [125, 225] width 55 height 14
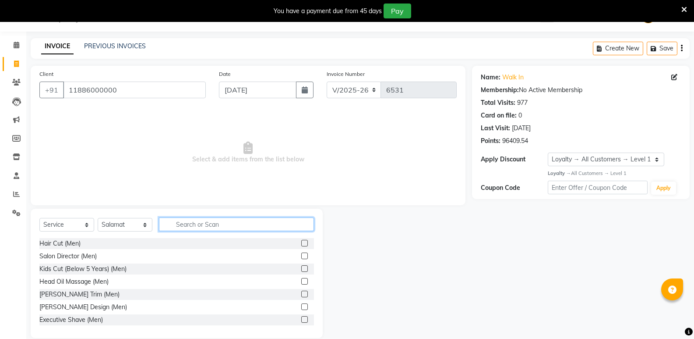
click at [211, 223] on input "text" at bounding box center [236, 224] width 155 height 14
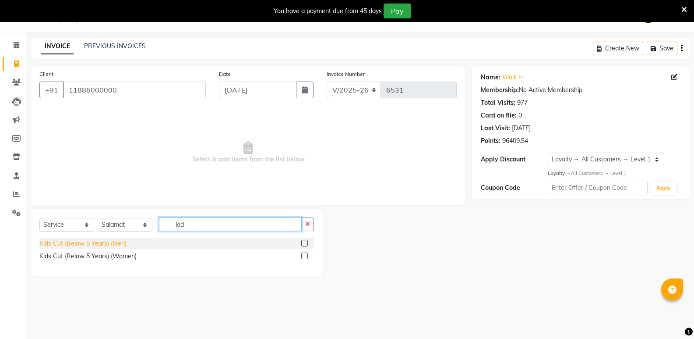
type input "kid"
click at [51, 243] on div "Kids Cut (Below 5 Years) (Men)" at bounding box center [82, 243] width 87 height 9
checkbox input "false"
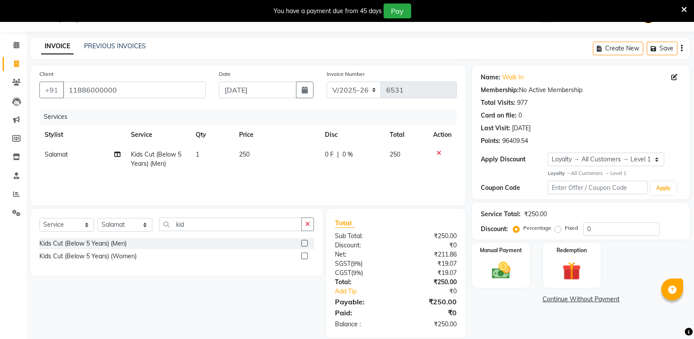
scroll to position [34, 0]
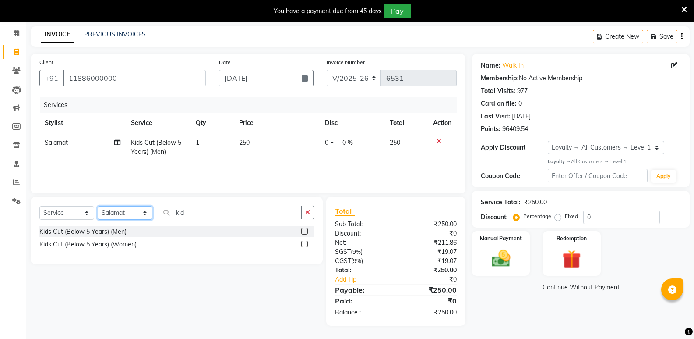
click at [115, 216] on select "Select Stylist [PERSON_NAME] [PERSON_NAME] [PERSON_NAME] Mallu [PERSON_NAME] [P…" at bounding box center [125, 213] width 55 height 14
click at [98, 206] on select "Select Stylist [PERSON_NAME] [PERSON_NAME] [PERSON_NAME] Mallu [PERSON_NAME] [P…" at bounding box center [125, 213] width 55 height 14
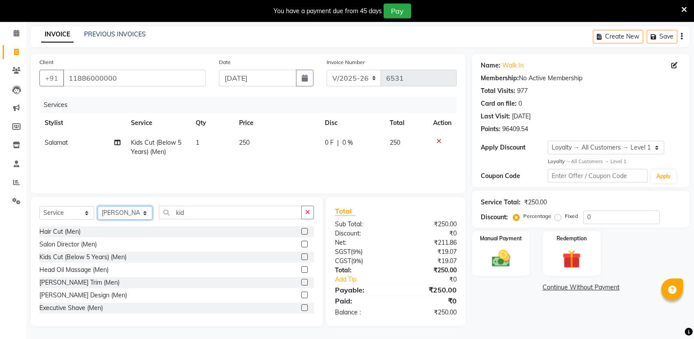
click at [115, 216] on select "Select Stylist [PERSON_NAME] [PERSON_NAME] [PERSON_NAME] Mallu [PERSON_NAME] [P…" at bounding box center [125, 213] width 55 height 14
select select "25907"
click at [98, 206] on select "Select Stylist [PERSON_NAME] [PERSON_NAME] [PERSON_NAME] Mallu [PERSON_NAME] [P…" at bounding box center [125, 213] width 55 height 14
drag, startPoint x: 199, startPoint y: 212, endPoint x: 149, endPoint y: 219, distance: 51.3
click at [149, 219] on div "Select Service Product Membership Package Voucher Prepaid Gift Card Select Styl…" at bounding box center [176, 215] width 275 height 21
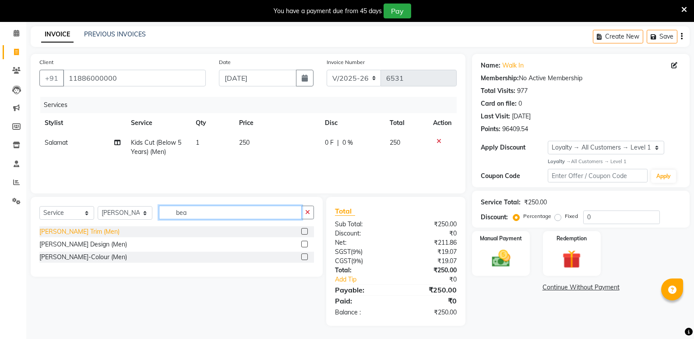
type input "bea"
click at [69, 230] on div "[PERSON_NAME] Trim (Men)" at bounding box center [79, 231] width 80 height 9
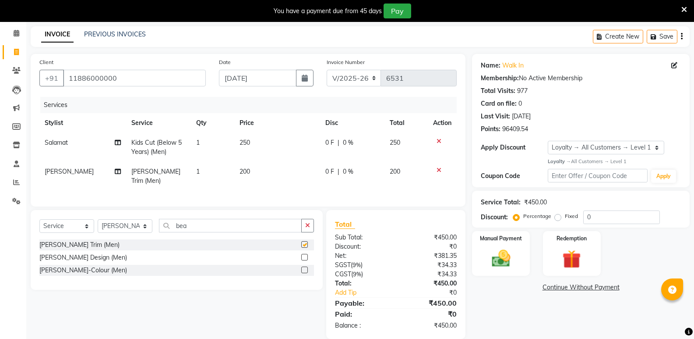
checkbox input "false"
click at [503, 260] on img at bounding box center [500, 258] width 31 height 22
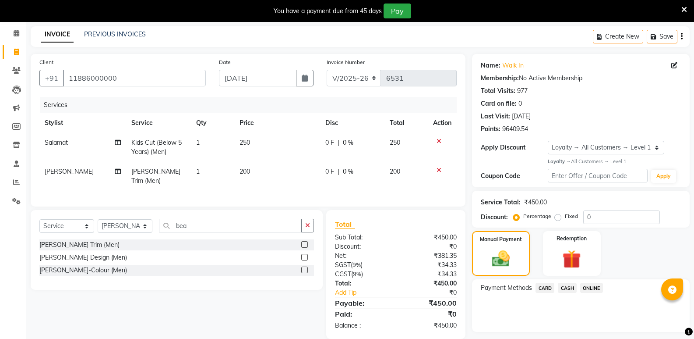
click at [570, 287] on span "CASH" at bounding box center [567, 288] width 19 height 10
click at [576, 332] on button "Add Payment" at bounding box center [616, 334] width 129 height 14
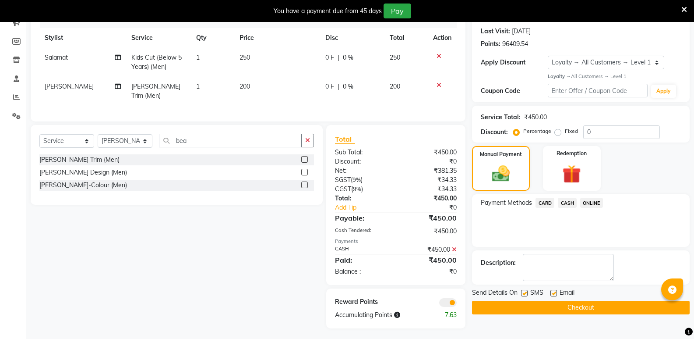
click at [572, 308] on button "Checkout" at bounding box center [581, 308] width 218 height 14
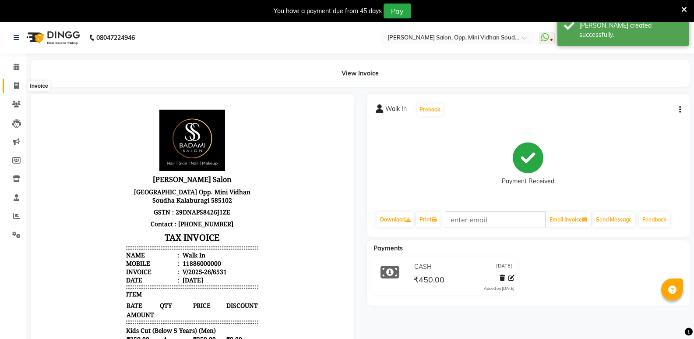
click at [15, 85] on icon at bounding box center [16, 85] width 5 height 7
select select "4533"
select select "service"
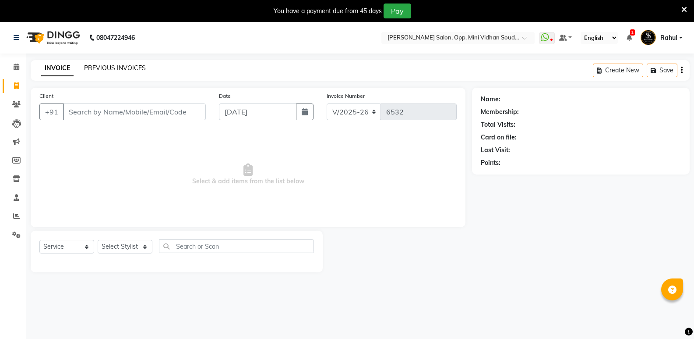
click at [117, 67] on link "PREVIOUS INVOICES" at bounding box center [115, 68] width 62 height 8
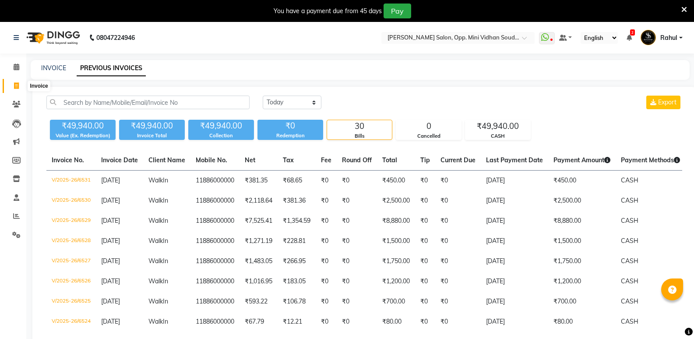
click at [16, 88] on icon at bounding box center [16, 85] width 5 height 7
select select "4533"
select select "service"
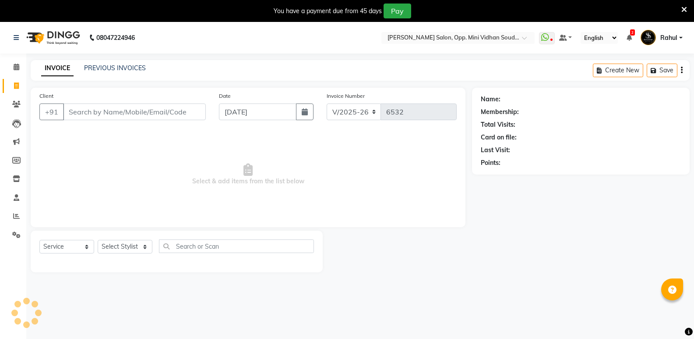
scroll to position [22, 0]
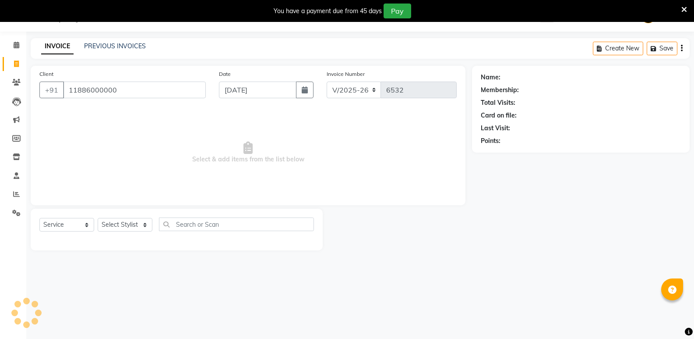
type input "11886000000"
click at [128, 222] on select "Select Stylist [PERSON_NAME] [PERSON_NAME] [PERSON_NAME] Mallu [PERSON_NAME] [P…" at bounding box center [125, 225] width 55 height 14
select select "25911"
click at [98, 218] on select "Select Stylist [PERSON_NAME] [PERSON_NAME] [PERSON_NAME] Mallu [PERSON_NAME] [P…" at bounding box center [125, 225] width 55 height 14
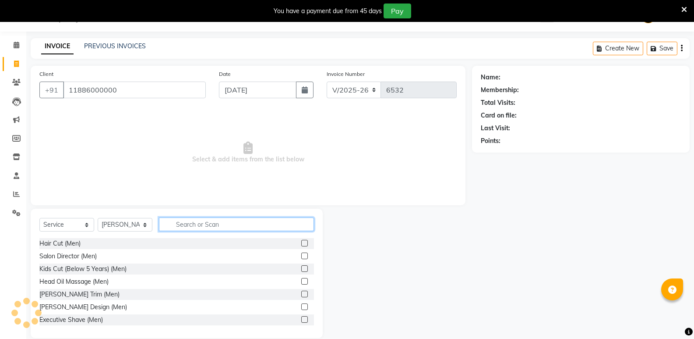
click at [233, 229] on input "text" at bounding box center [236, 224] width 155 height 14
select select "1: Object"
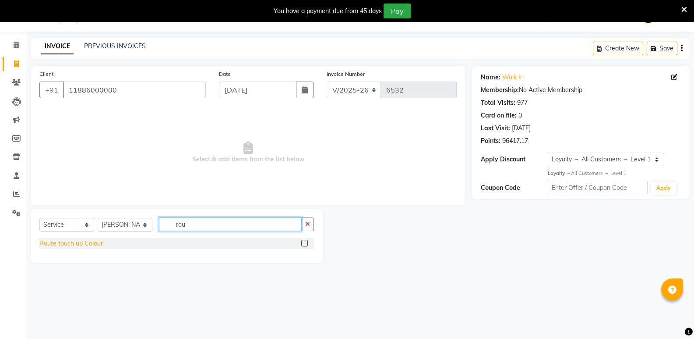
type input "rou"
click at [78, 243] on div "Route touch up Colour" at bounding box center [71, 243] width 64 height 9
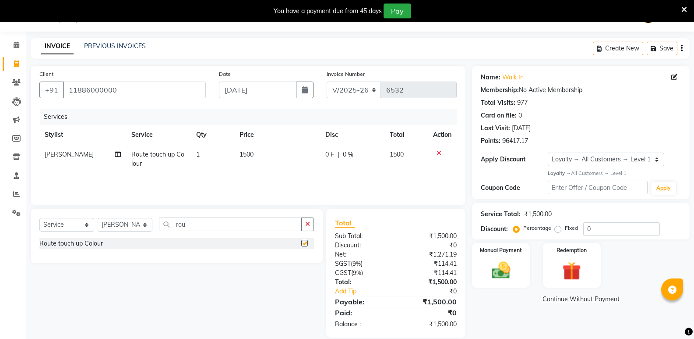
checkbox input "false"
drag, startPoint x: 190, startPoint y: 225, endPoint x: 170, endPoint y: 233, distance: 21.8
click at [172, 231] on div "Select Service Product Membership Package Voucher Prepaid Gift Card Select Styl…" at bounding box center [176, 227] width 275 height 21
type input "ene"
click at [74, 255] on div "Energy Scalp Care (Women)" at bounding box center [78, 255] width 79 height 9
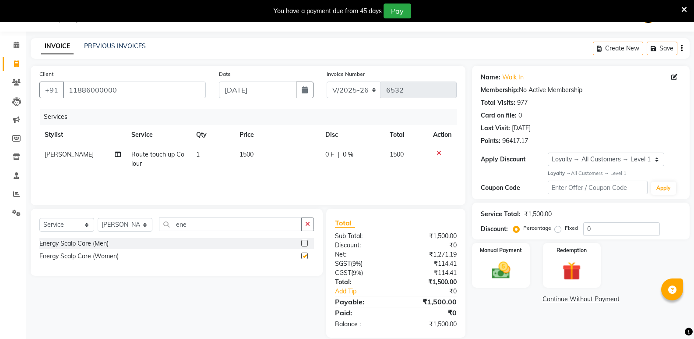
checkbox input "false"
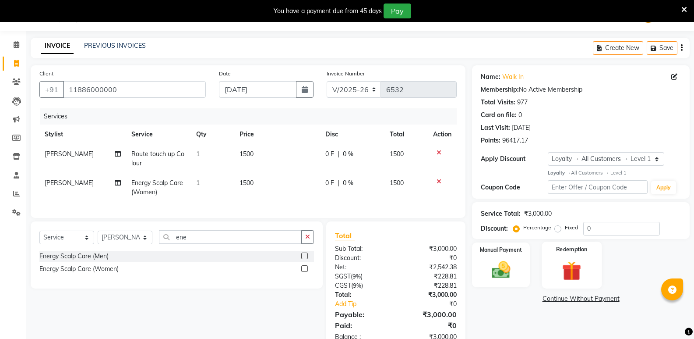
scroll to position [53, 0]
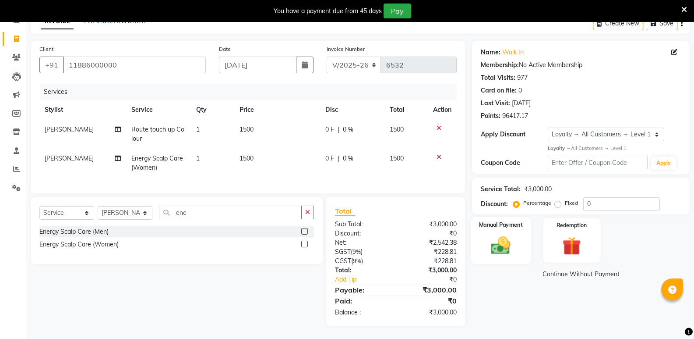
click at [519, 232] on div "Manual Payment" at bounding box center [501, 240] width 60 height 47
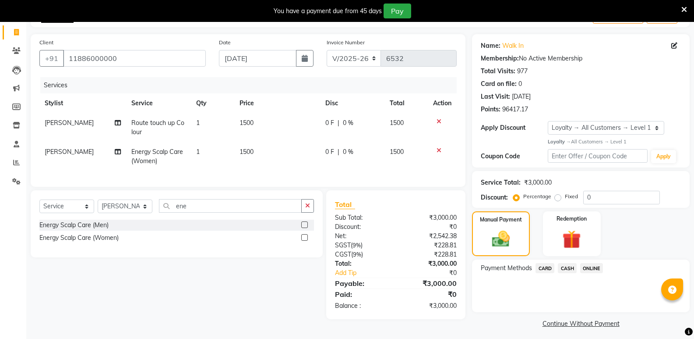
click at [556, 266] on div "CASH" at bounding box center [566, 269] width 22 height 12
click at [571, 272] on span "CASH" at bounding box center [567, 268] width 19 height 10
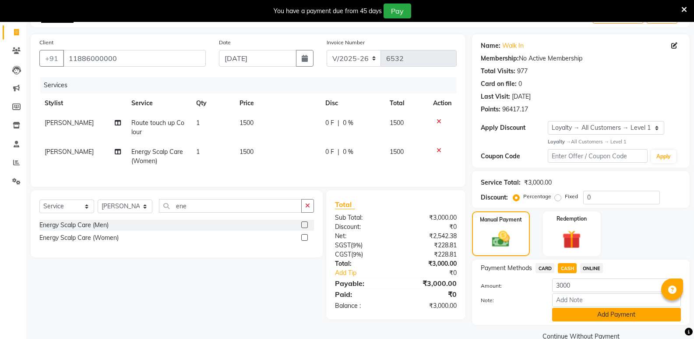
click at [571, 308] on button "Add Payment" at bounding box center [616, 315] width 129 height 14
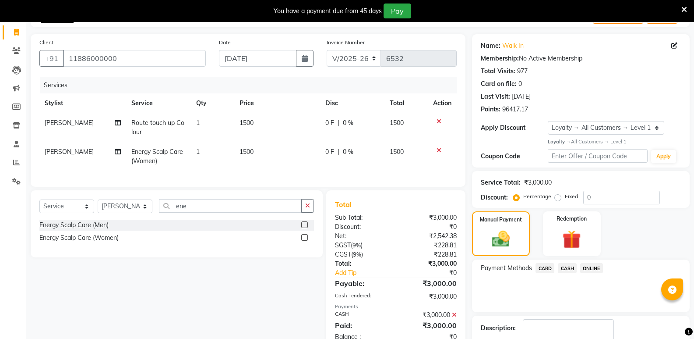
scroll to position [128, 0]
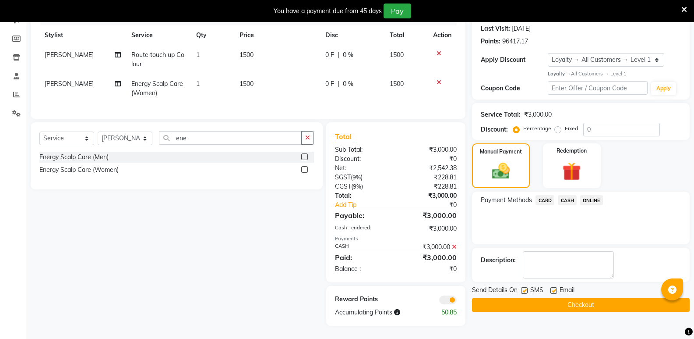
click at [571, 304] on button "Checkout" at bounding box center [581, 305] width 218 height 14
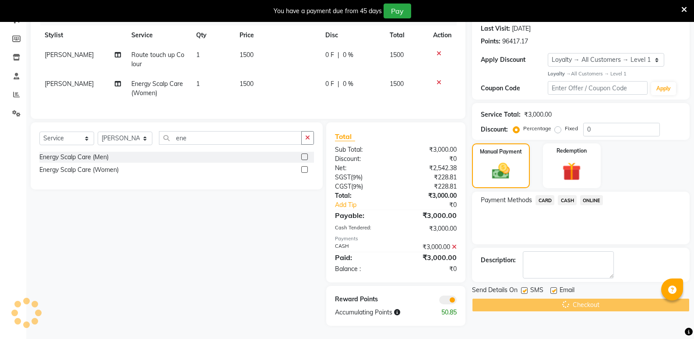
scroll to position [0, 0]
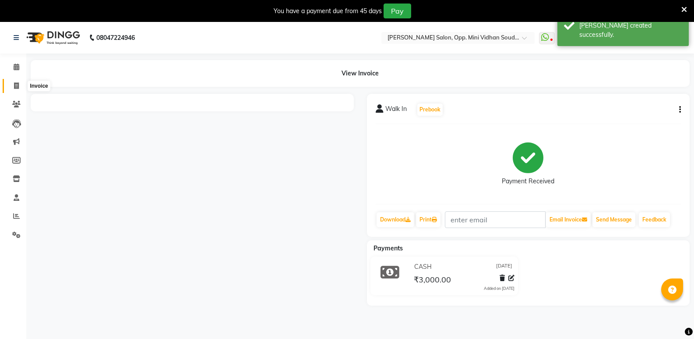
click at [15, 85] on icon at bounding box center [16, 85] width 5 height 7
select select "service"
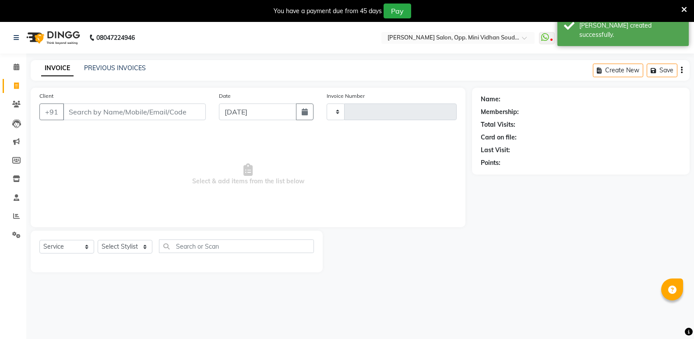
scroll to position [22, 0]
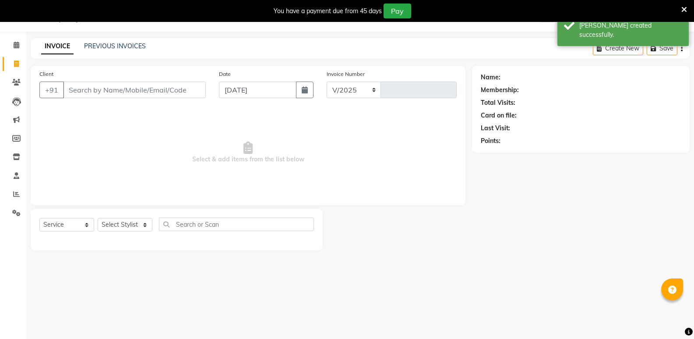
select select "4533"
type input "6533"
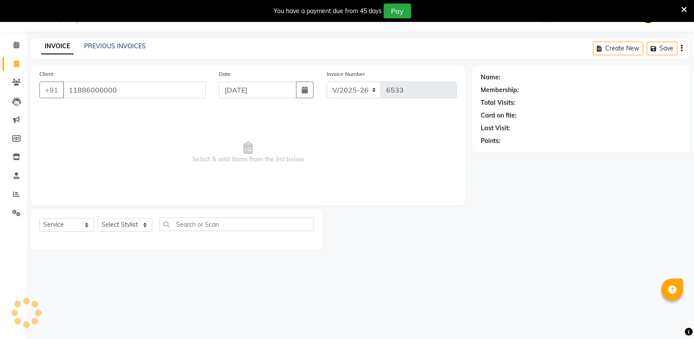
type input "11886000000"
select select "1: Object"
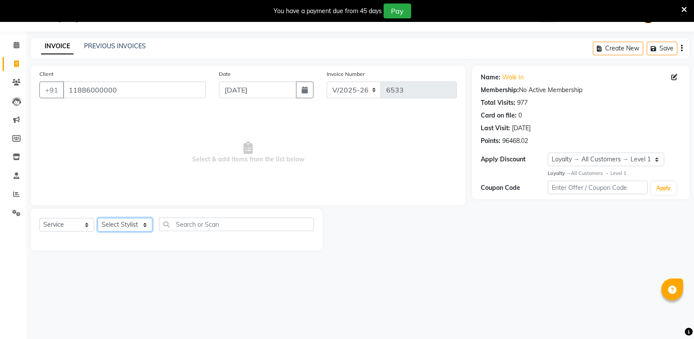
click at [126, 223] on select "Select Stylist [PERSON_NAME] [PERSON_NAME] [PERSON_NAME] Mallu [PERSON_NAME] [P…" at bounding box center [125, 225] width 55 height 14
select select "25906"
click at [98, 218] on select "Select Stylist [PERSON_NAME] [PERSON_NAME] [PERSON_NAME] Mallu [PERSON_NAME] [P…" at bounding box center [125, 225] width 55 height 14
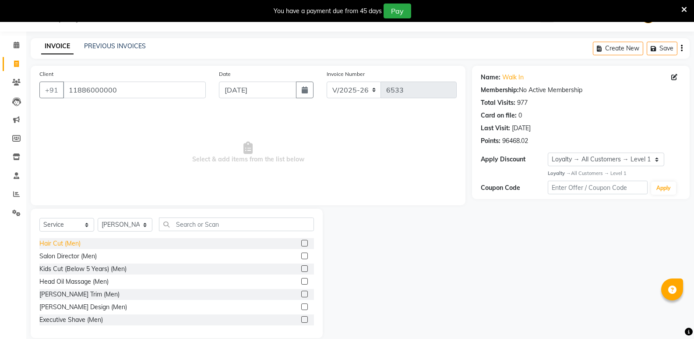
click at [68, 245] on div "Hair Cut (Men)" at bounding box center [59, 243] width 41 height 9
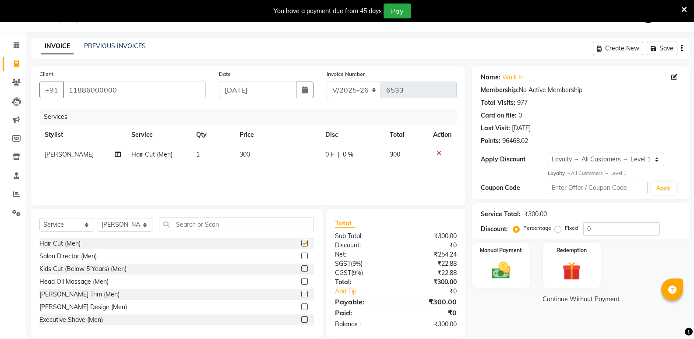
checkbox input "false"
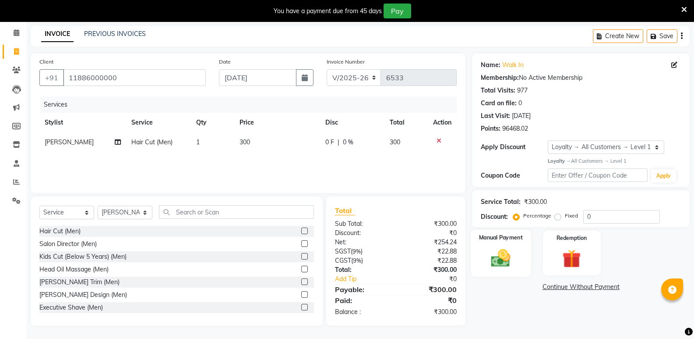
click at [490, 251] on img at bounding box center [500, 258] width 31 height 22
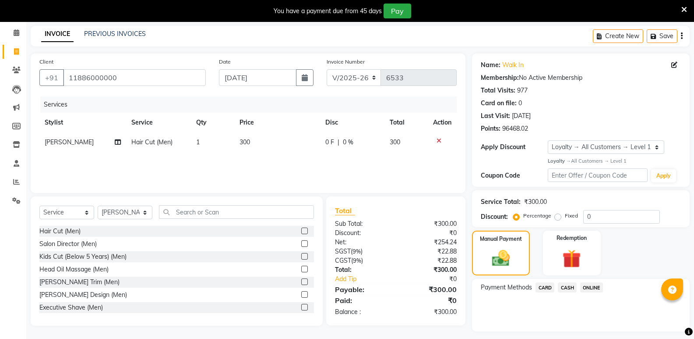
click at [560, 285] on span "CASH" at bounding box center [567, 287] width 19 height 10
click at [573, 332] on button "Add Payment" at bounding box center [616, 334] width 129 height 14
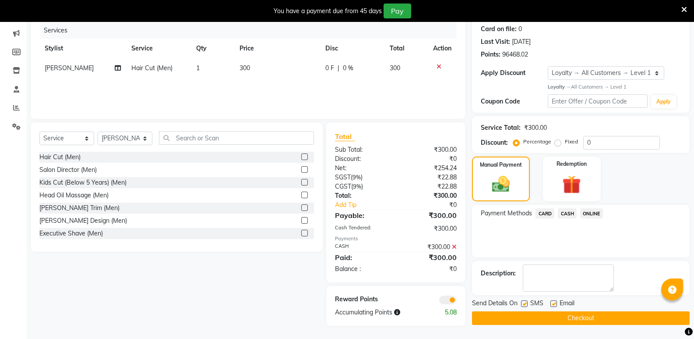
click at [577, 318] on button "Checkout" at bounding box center [581, 318] width 218 height 14
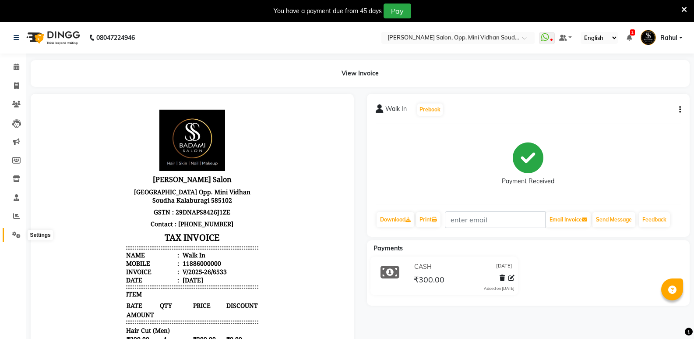
click at [12, 234] on icon at bounding box center [16, 234] width 8 height 7
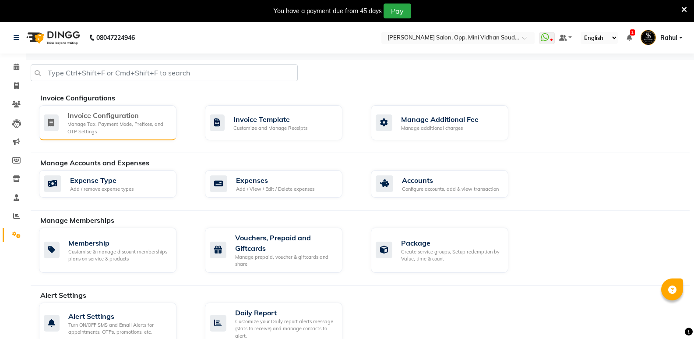
click at [106, 125] on div "Manage Tax, Payment Mode, Prefixes, and OTP Settings" at bounding box center [118, 127] width 102 height 14
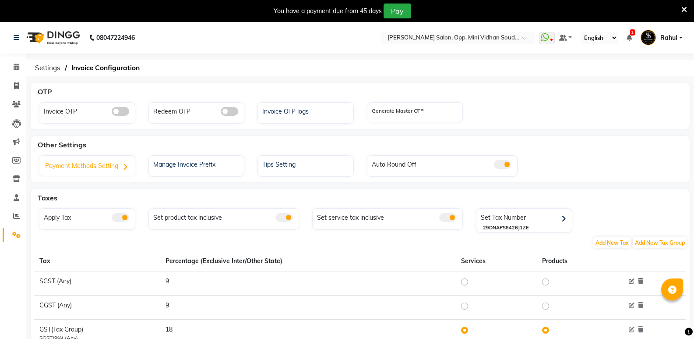
click at [124, 166] on icon at bounding box center [125, 166] width 5 height 7
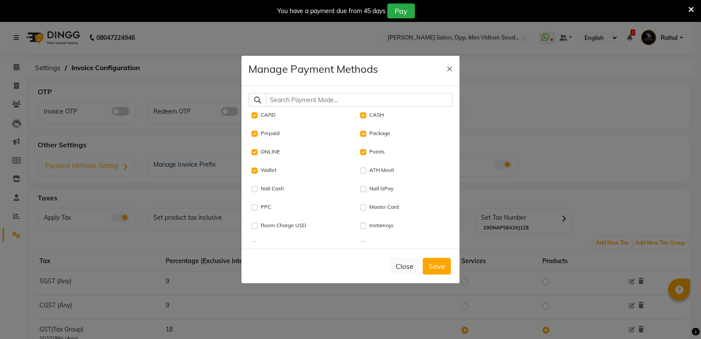
click at [124, 166] on ngb-modal-window "Manage Payment Methods × CARD CASH Prepaid Package ONLINE Points Wallet ATH Mov…" at bounding box center [350, 169] width 701 height 339
click at [449, 66] on span "×" at bounding box center [449, 67] width 6 height 13
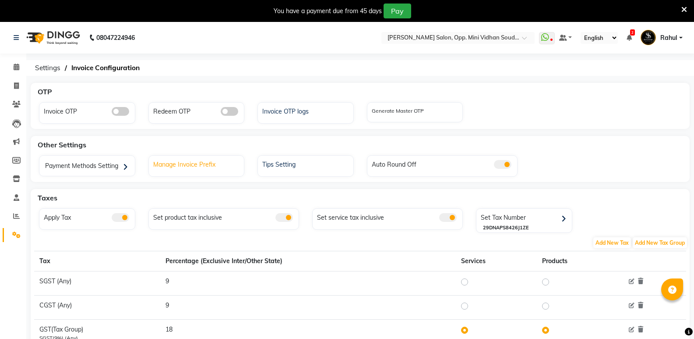
click at [217, 161] on div "Manage Invoice Prefix" at bounding box center [197, 163] width 93 height 11
click at [14, 35] on icon at bounding box center [16, 38] width 5 height 6
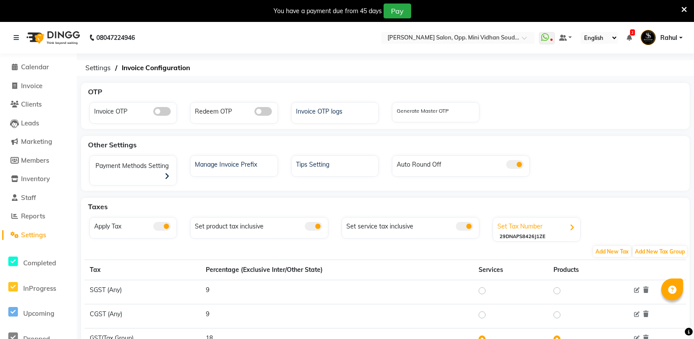
click at [572, 228] on icon at bounding box center [572, 227] width 5 height 7
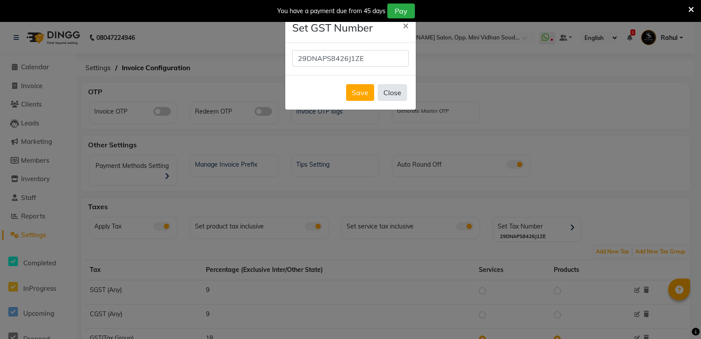
click at [397, 93] on button "Close" at bounding box center [392, 92] width 29 height 17
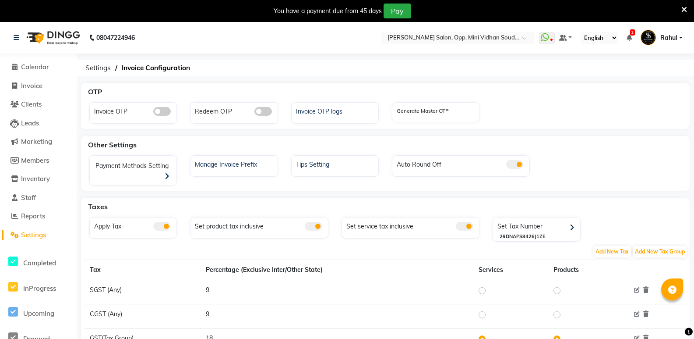
click at [471, 227] on span at bounding box center [465, 226] width 18 height 9
click at [456, 227] on input "checkbox" at bounding box center [456, 227] width 0 height 0
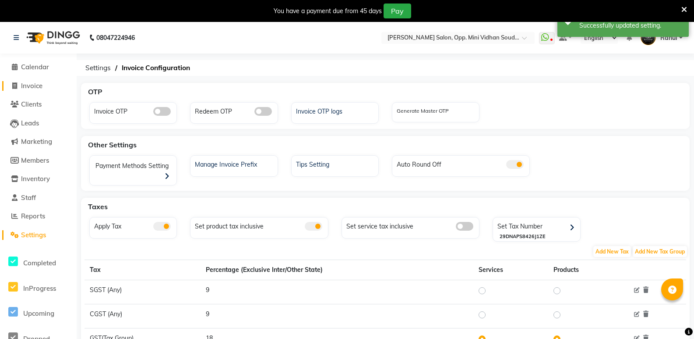
click at [29, 85] on span "Invoice" at bounding box center [31, 85] width 21 height 8
select select "4533"
select select "service"
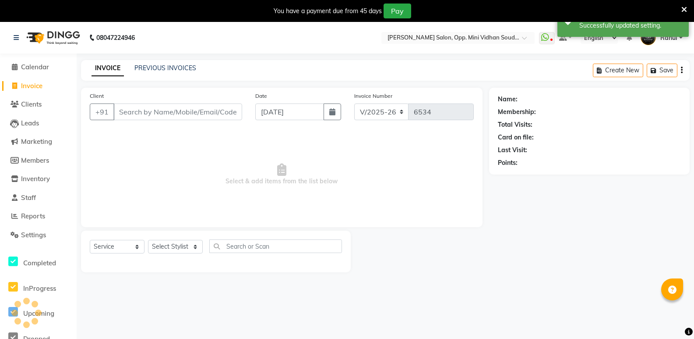
scroll to position [22, 0]
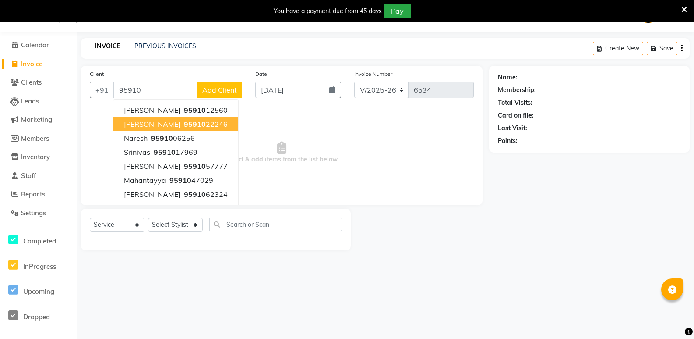
click at [198, 127] on ngb-highlight "95910 22246" at bounding box center [205, 124] width 46 height 9
type input "9591022246"
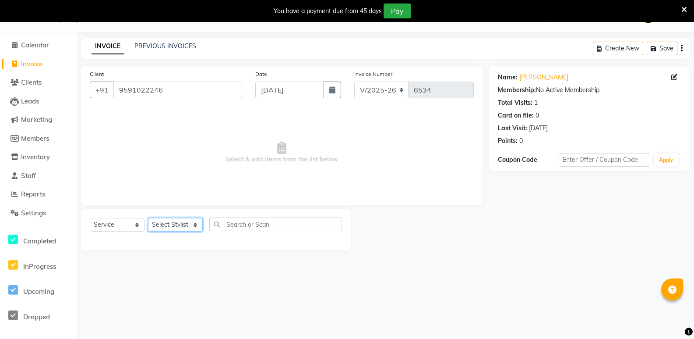
click at [179, 223] on select "Select Stylist [PERSON_NAME] [PERSON_NAME] [PERSON_NAME] Mallu [PERSON_NAME] [P…" at bounding box center [175, 225] width 55 height 14
select select "26119"
click at [148, 218] on select "Select Stylist [PERSON_NAME] [PERSON_NAME] [PERSON_NAME] Mallu [PERSON_NAME] [P…" at bounding box center [175, 225] width 55 height 14
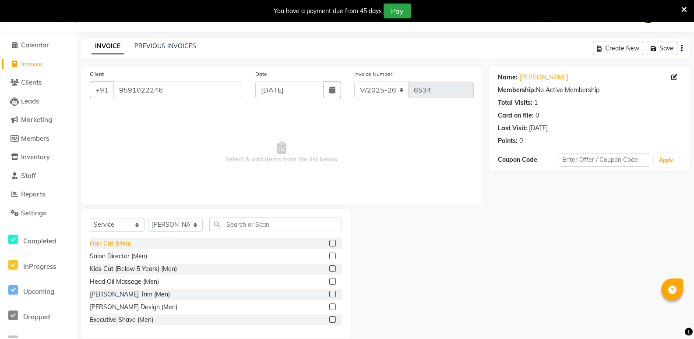
click at [120, 241] on div "Hair Cut (Men)" at bounding box center [110, 243] width 41 height 9
checkbox input "false"
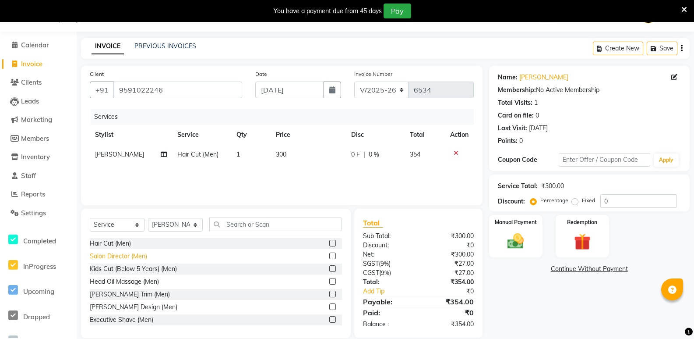
click at [133, 254] on div "Salon Director (Men)" at bounding box center [118, 255] width 57 height 9
checkbox input "false"
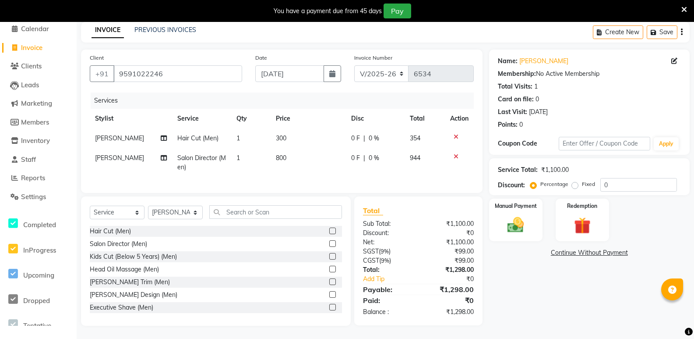
scroll to position [45, 0]
click at [455, 153] on icon at bounding box center [456, 156] width 5 height 6
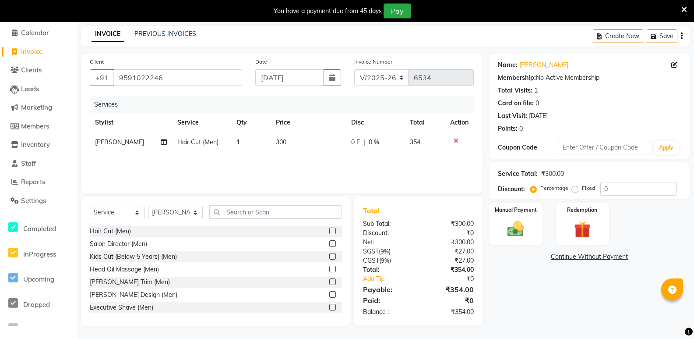
scroll to position [34, 0]
click at [508, 230] on img at bounding box center [516, 229] width 28 height 20
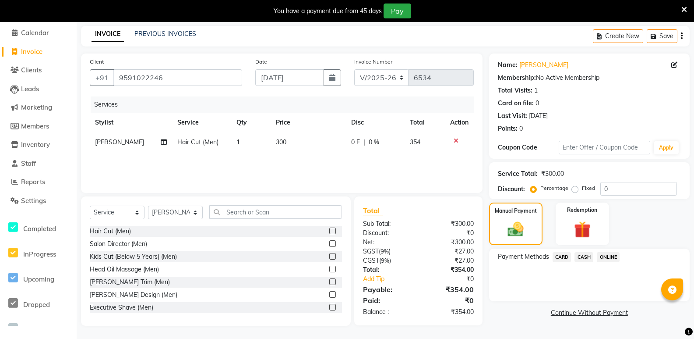
click at [581, 256] on span "CASH" at bounding box center [584, 257] width 19 height 10
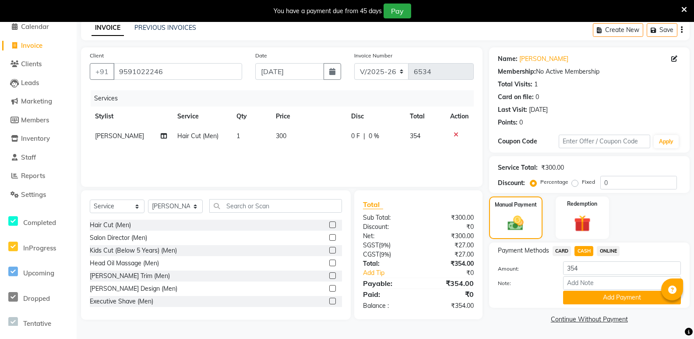
click at [593, 297] on button "Add Payment" at bounding box center [622, 297] width 118 height 14
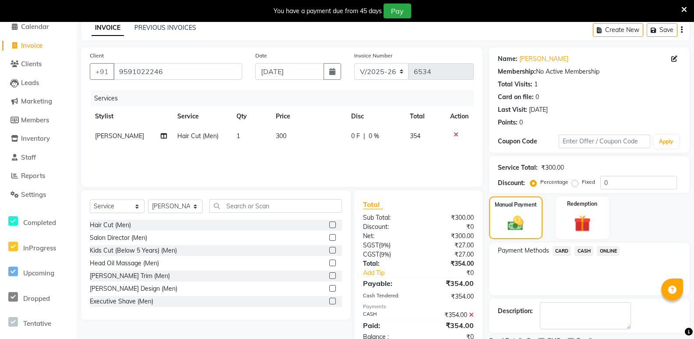
scroll to position [77, 0]
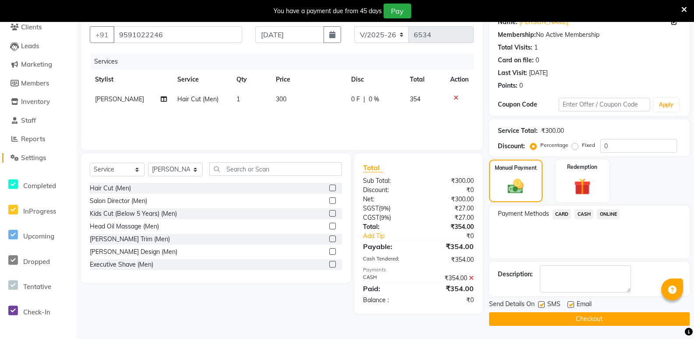
click at [18, 157] on icon at bounding box center [15, 157] width 8 height 7
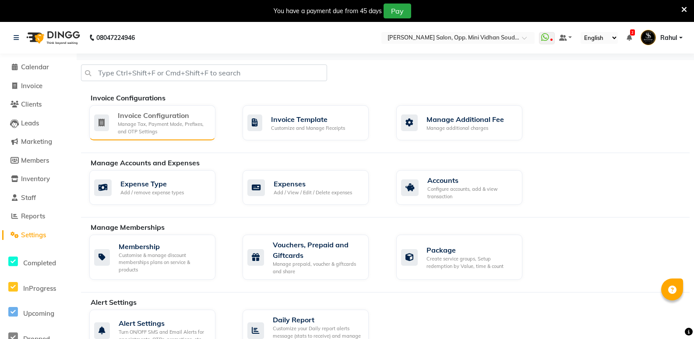
click at [146, 119] on div "Invoice Configuration" at bounding box center [163, 115] width 91 height 11
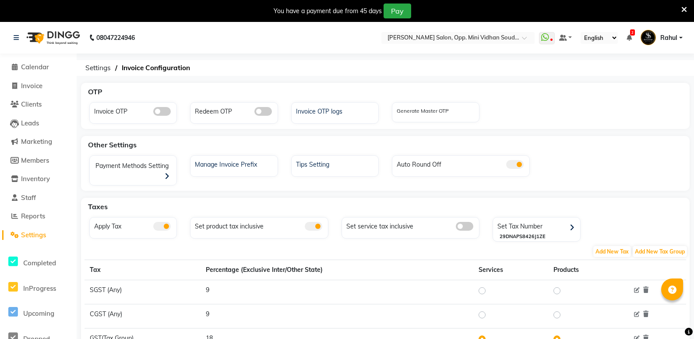
click at [460, 229] on span at bounding box center [465, 226] width 18 height 9
click at [456, 227] on input "checkbox" at bounding box center [456, 227] width 0 height 0
click at [440, 115] on div "Generate Master OTP" at bounding box center [423, 112] width 52 height 11
click at [416, 107] on label "Generate Master OTP" at bounding box center [423, 111] width 52 height 8
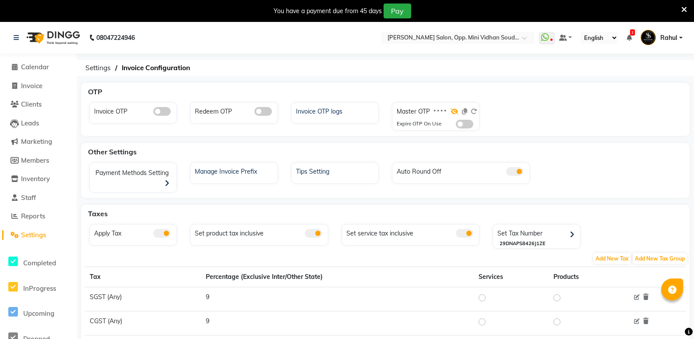
click at [454, 110] on icon at bounding box center [455, 111] width 8 height 6
click at [453, 110] on icon at bounding box center [455, 111] width 7 height 6
click at [453, 111] on icon at bounding box center [455, 111] width 8 height 6
click at [451, 111] on div "Master OTP 4927" at bounding box center [437, 113] width 80 height 13
click at [453, 111] on icon at bounding box center [455, 111] width 7 height 6
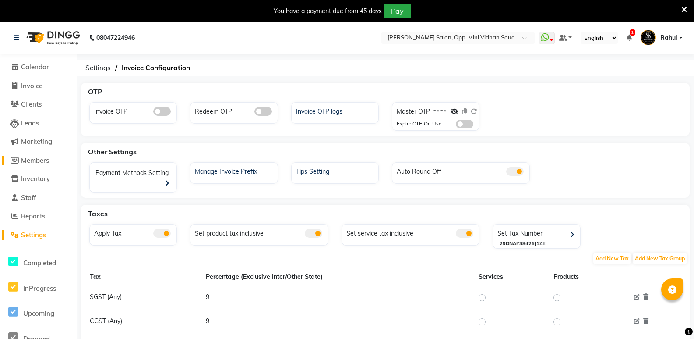
click at [33, 158] on span "Members" at bounding box center [35, 160] width 28 height 8
select select
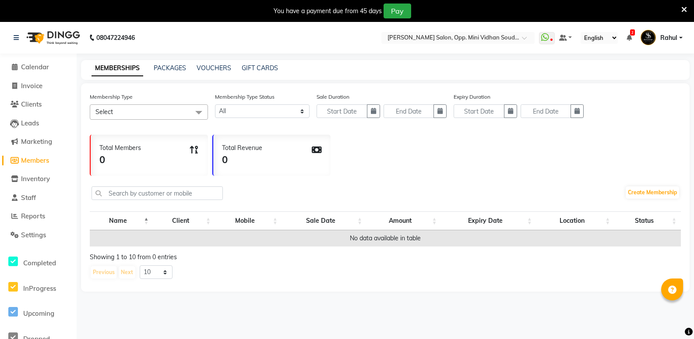
drag, startPoint x: 175, startPoint y: 113, endPoint x: 170, endPoint y: 111, distance: 5.0
click at [173, 112] on span "Select" at bounding box center [149, 111] width 118 height 15
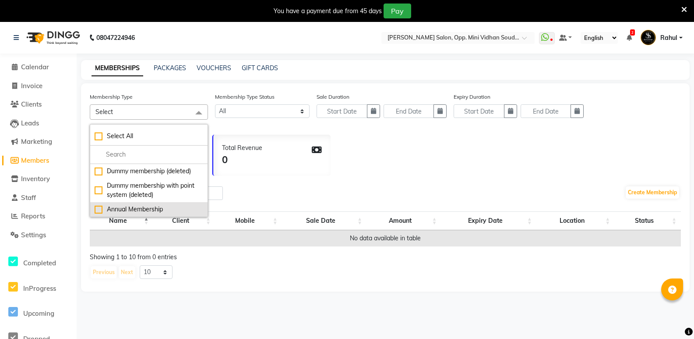
scroll to position [22, 0]
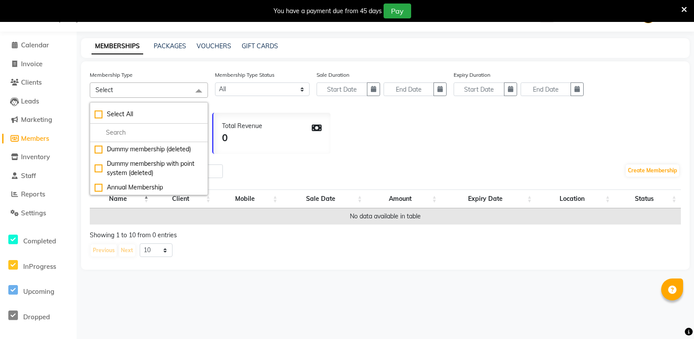
click at [236, 264] on div "Membership Type Select Select All Dummy membership (deleted) Dummy membership w…" at bounding box center [385, 165] width 609 height 208
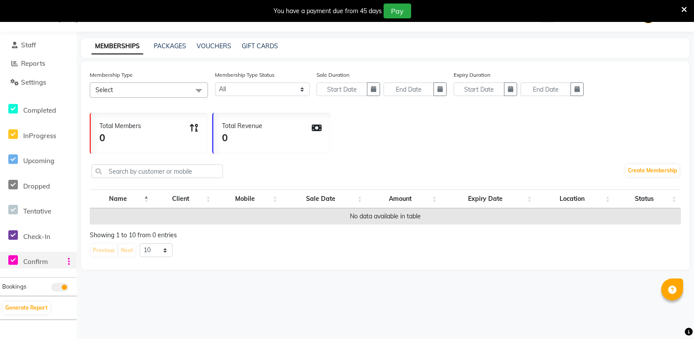
scroll to position [131, 0]
click at [685, 11] on icon at bounding box center [685, 10] width 6 height 8
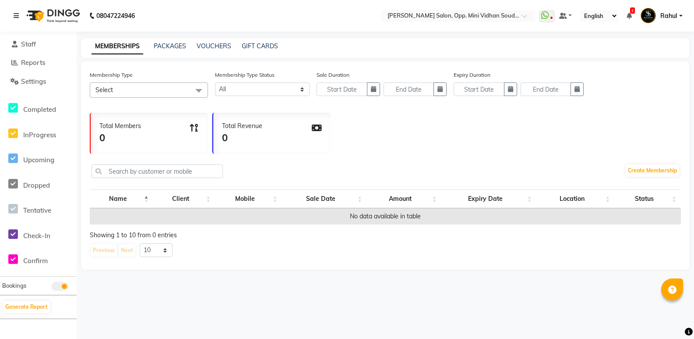
scroll to position [0, 0]
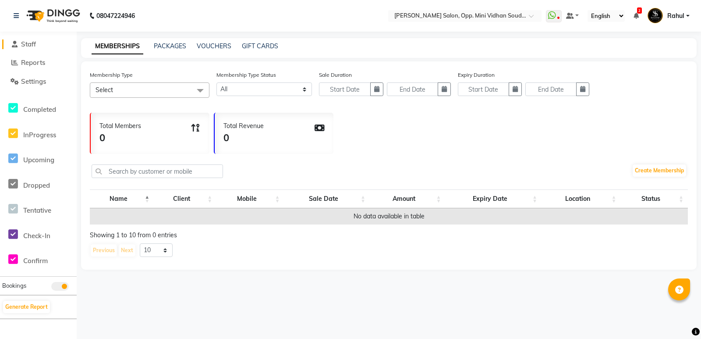
click at [35, 42] on span "Staff" at bounding box center [28, 44] width 15 height 8
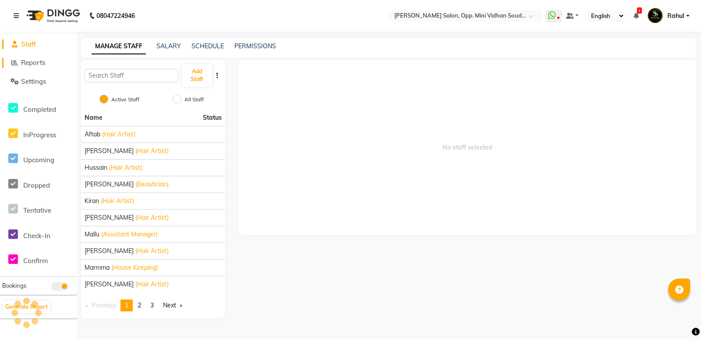
click at [28, 64] on span "Reports" at bounding box center [33, 62] width 24 height 8
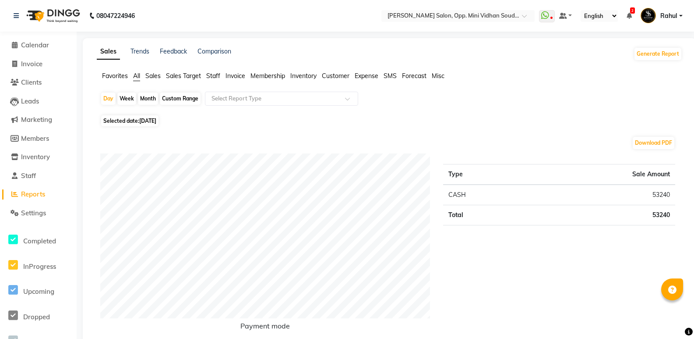
click at [12, 13] on div "08047224946" at bounding box center [74, 16] width 134 height 25
click at [16, 17] on icon at bounding box center [16, 16] width 5 height 6
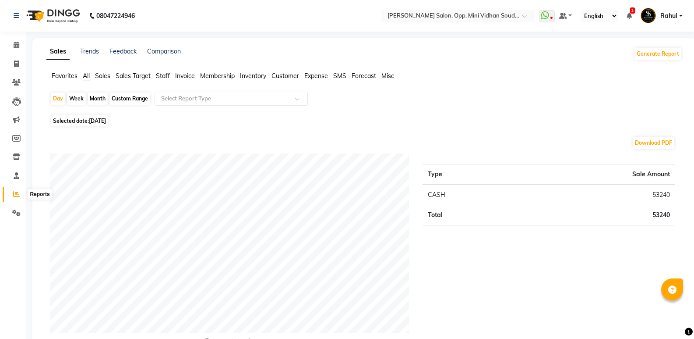
click at [21, 198] on span at bounding box center [16, 194] width 15 height 10
click at [166, 78] on span "Staff" at bounding box center [163, 76] width 14 height 8
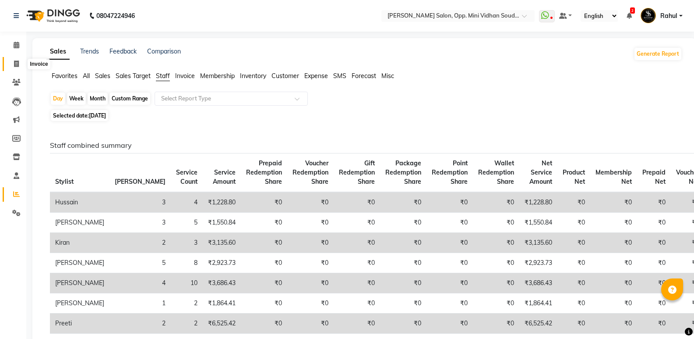
click at [14, 63] on icon at bounding box center [16, 63] width 5 height 7
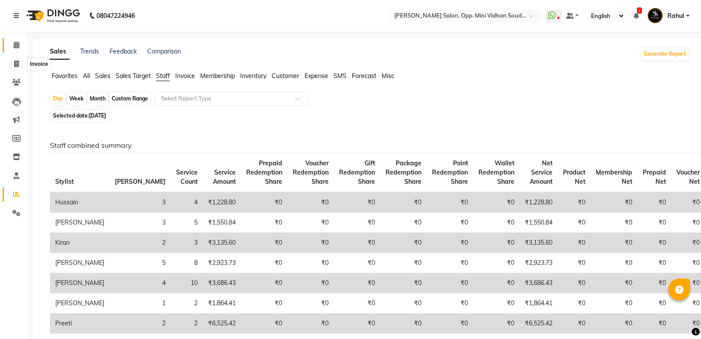
select select "4533"
select select "service"
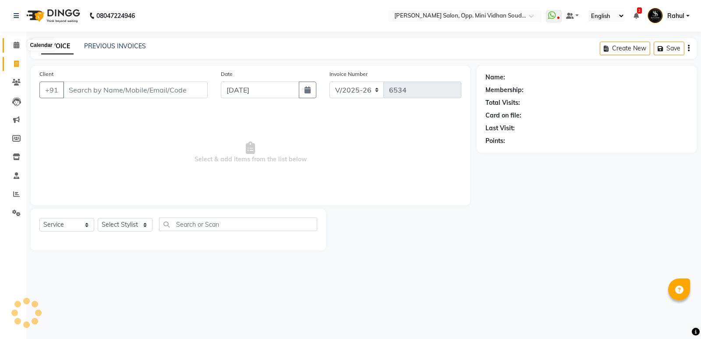
click at [11, 42] on span at bounding box center [16, 45] width 15 height 10
